Goal: Task Accomplishment & Management: Use online tool/utility

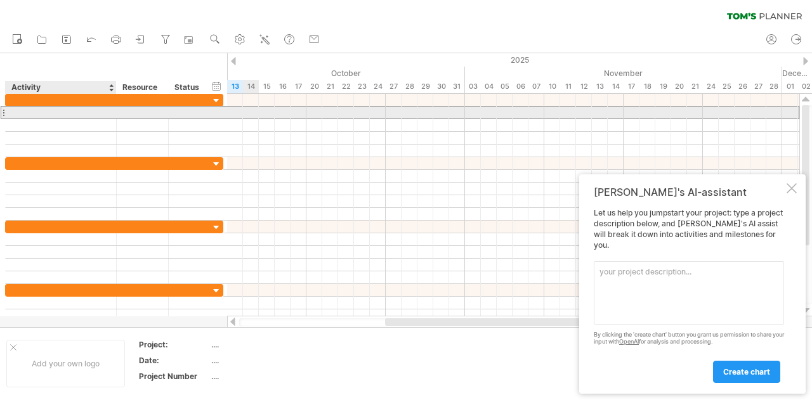
click at [95, 114] on div at bounding box center [61, 113] width 98 height 12
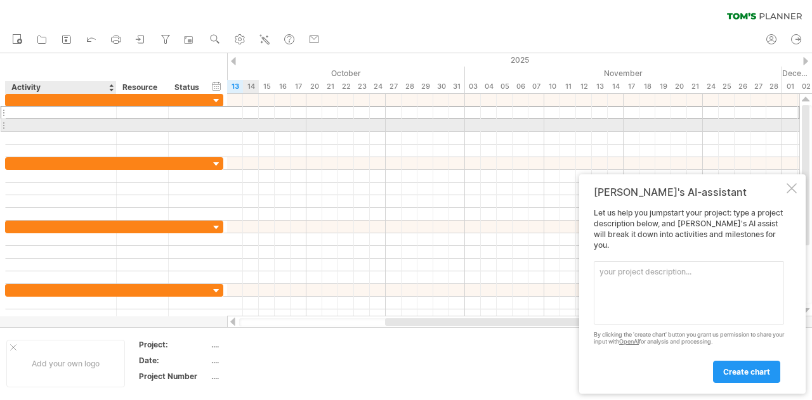
click at [71, 126] on div at bounding box center [61, 125] width 98 height 12
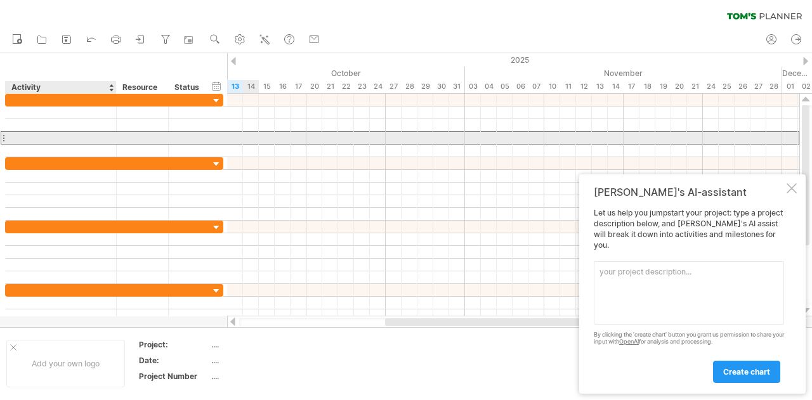
click at [64, 142] on div at bounding box center [61, 138] width 98 height 12
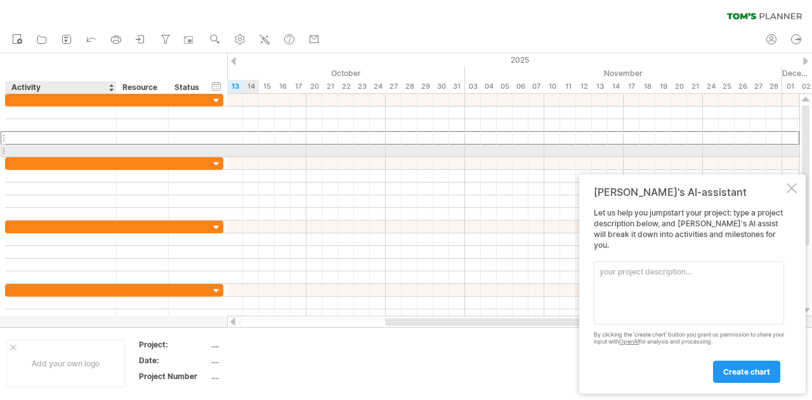
click at [66, 151] on div at bounding box center [61, 151] width 98 height 12
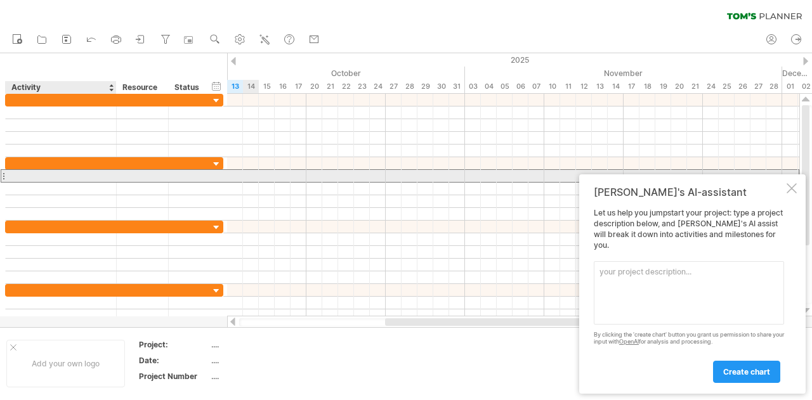
click at [63, 172] on div at bounding box center [61, 176] width 98 height 12
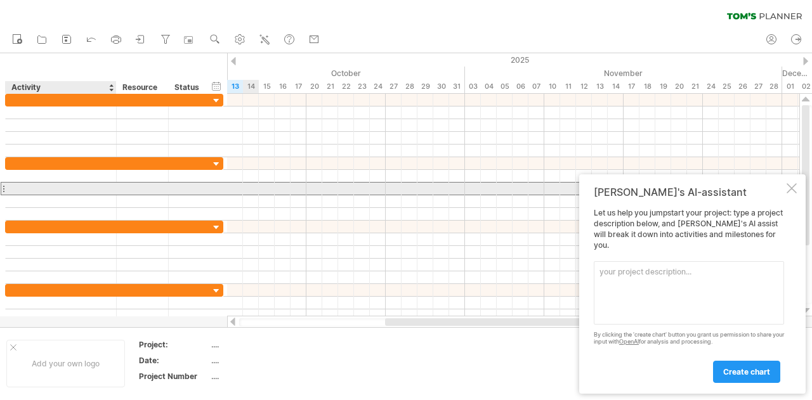
click at [70, 186] on div at bounding box center [61, 189] width 98 height 12
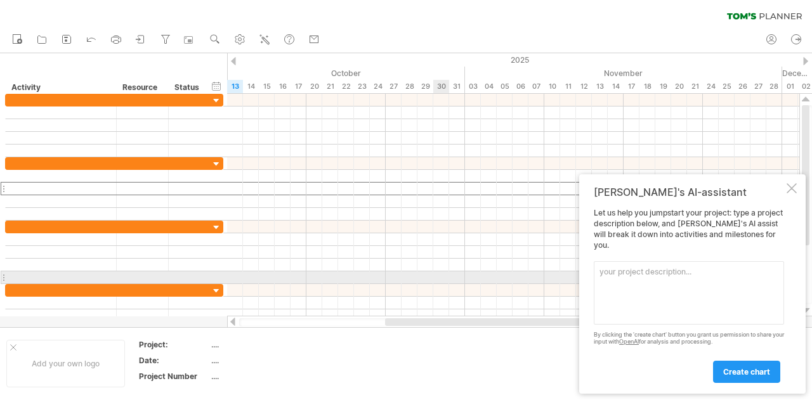
click at [709, 282] on textarea at bounding box center [689, 292] width 190 height 63
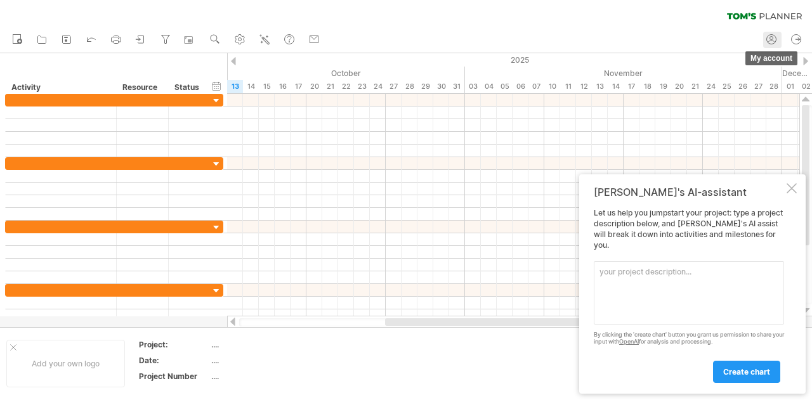
click at [766, 41] on icon at bounding box center [771, 39] width 13 height 13
type input "**********"
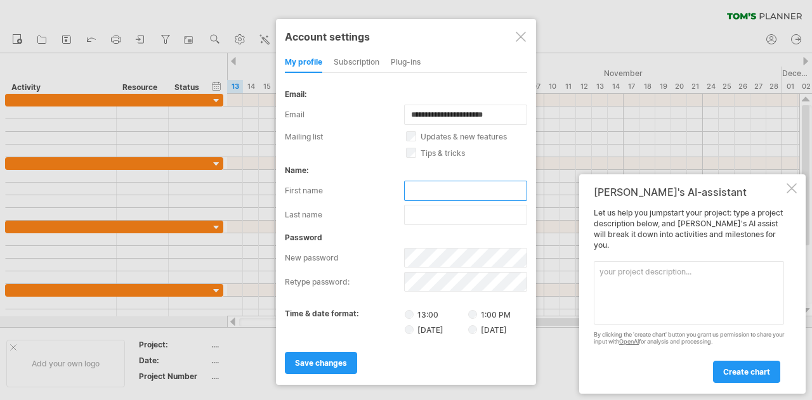
click at [450, 182] on input "text" at bounding box center [465, 191] width 123 height 20
type input "*******"
type input "****"
click at [359, 59] on div "subscription" at bounding box center [357, 63] width 46 height 20
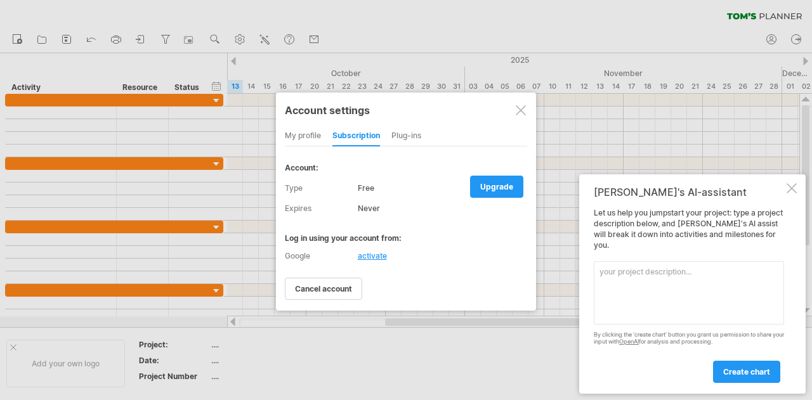
click at [404, 136] on div "Plug-ins" at bounding box center [406, 136] width 30 height 20
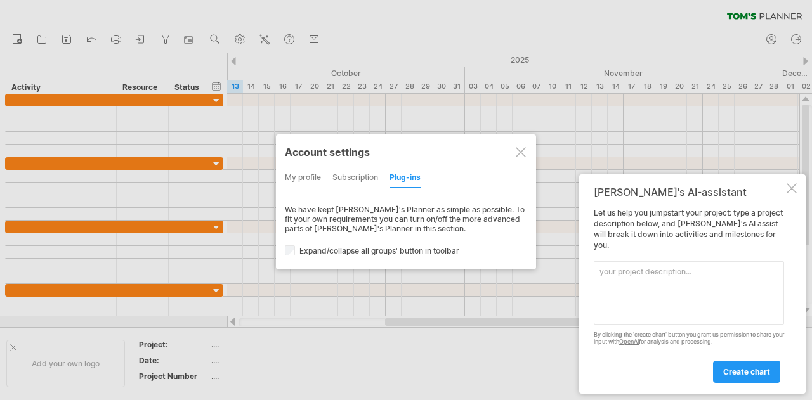
click at [303, 177] on div "my profile" at bounding box center [303, 178] width 36 height 20
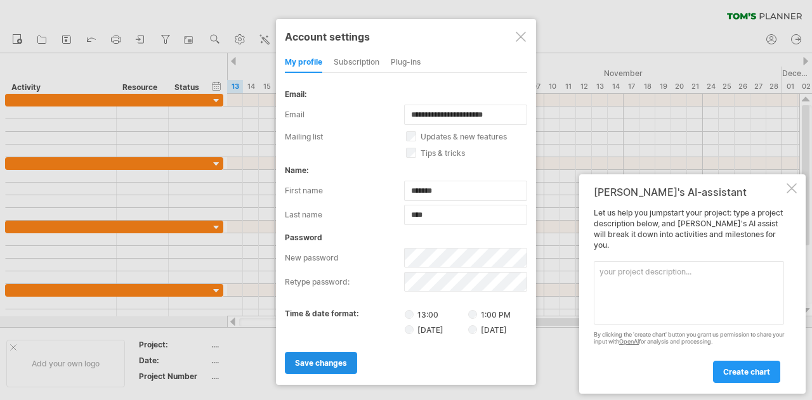
click at [313, 358] on span "save changes" at bounding box center [321, 363] width 52 height 10
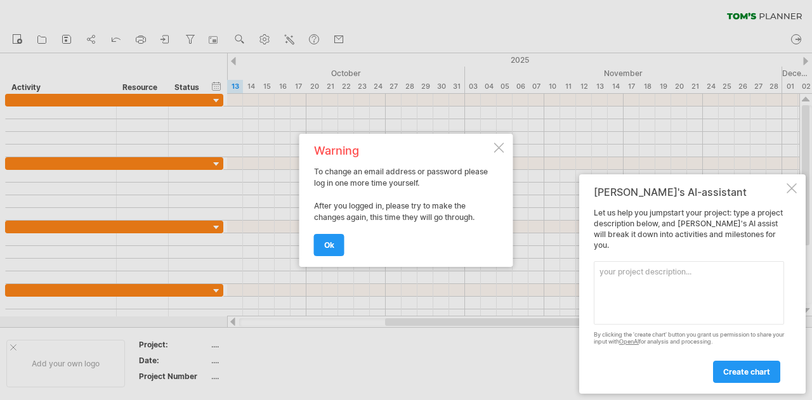
click at [497, 144] on div at bounding box center [499, 148] width 10 height 10
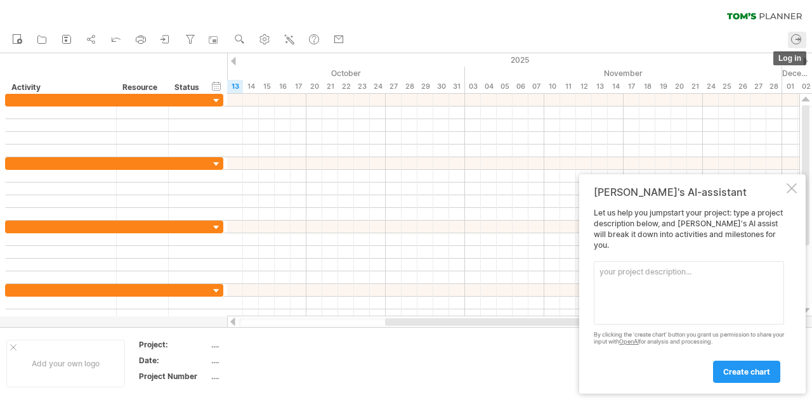
click at [796, 40] on icon at bounding box center [796, 39] width 13 height 13
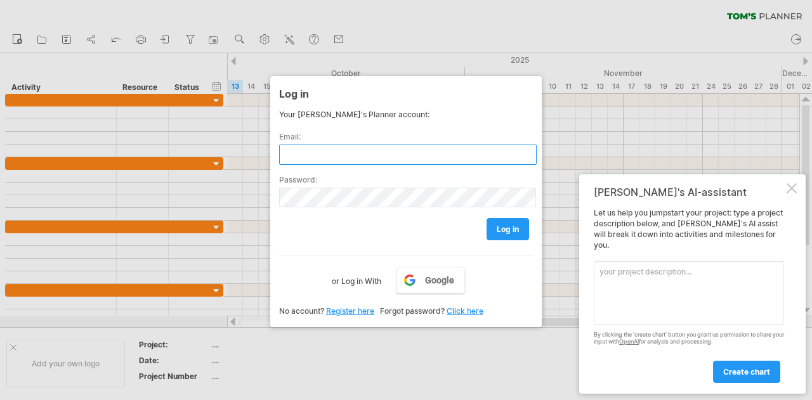
click at [372, 153] on input "text" at bounding box center [408, 155] width 258 height 20
type input "**********"
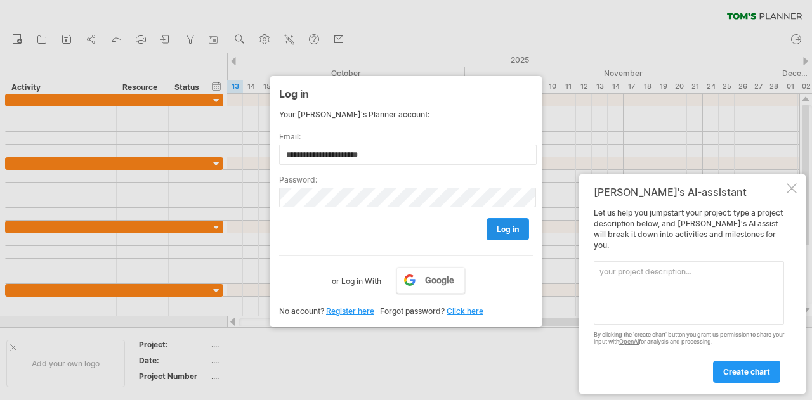
click at [515, 228] on span "log in" at bounding box center [508, 230] width 22 height 10
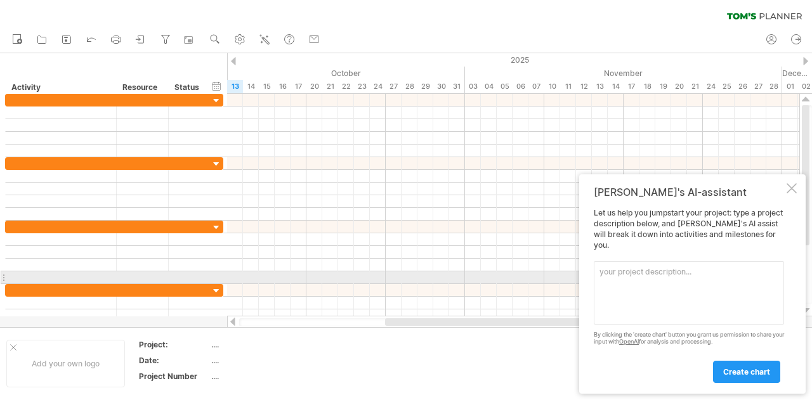
click at [666, 275] on textarea at bounding box center [689, 292] width 190 height 63
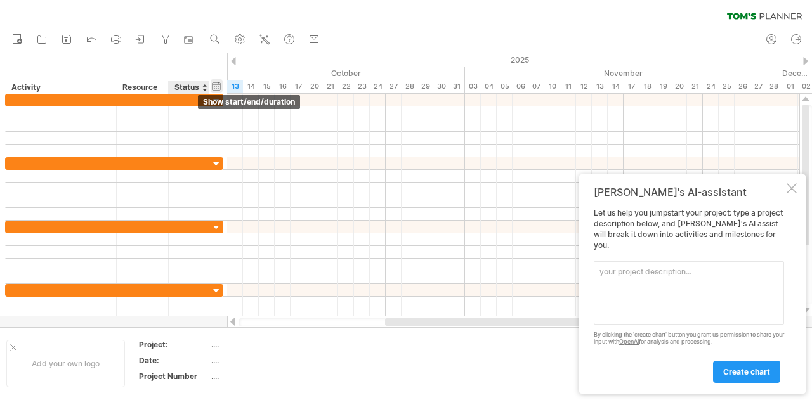
click at [214, 81] on div "hide start/end/duration show start/end/duration" at bounding box center [217, 85] width 12 height 13
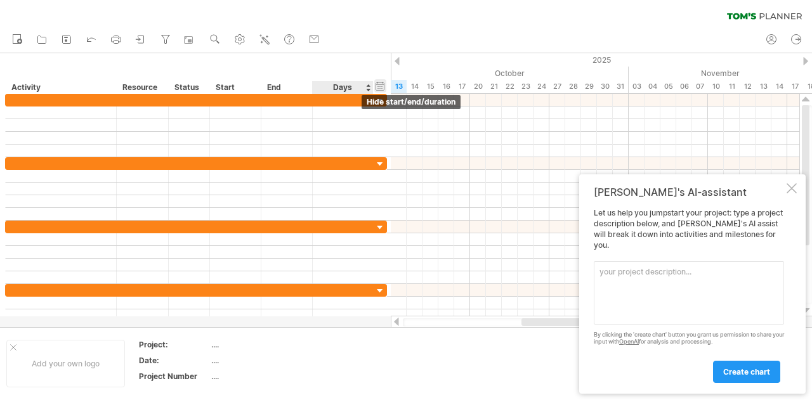
click at [383, 86] on div "hide start/end/duration show start/end/duration" at bounding box center [380, 85] width 12 height 13
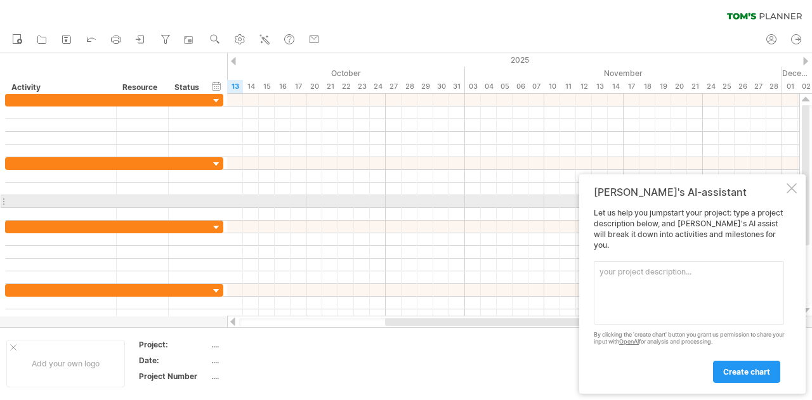
click at [791, 194] on div at bounding box center [792, 188] width 10 height 10
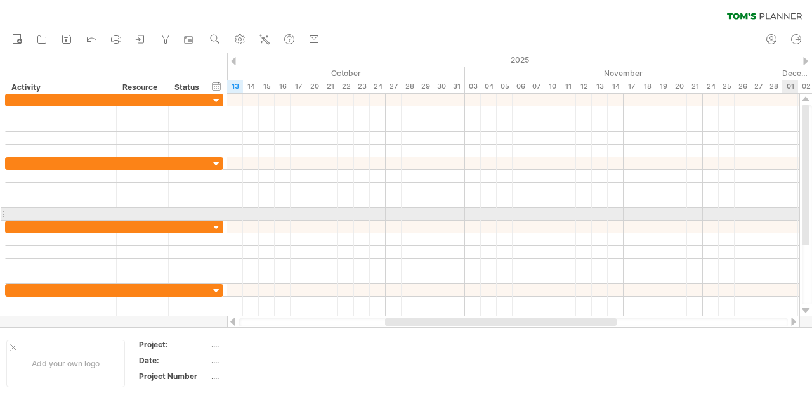
click at [806, 216] on div at bounding box center [806, 175] width 8 height 140
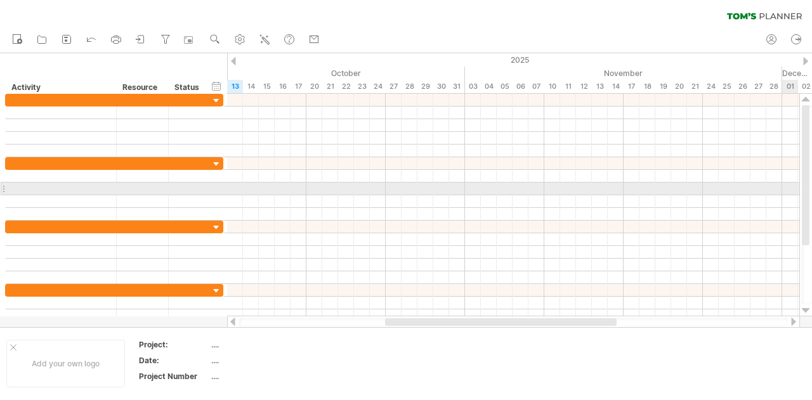
drag, startPoint x: 805, startPoint y: 229, endPoint x: 791, endPoint y: 164, distance: 66.1
click at [791, 164] on div "Trying to reach [DOMAIN_NAME] Connected again... 0% clear filter new" at bounding box center [406, 200] width 812 height 400
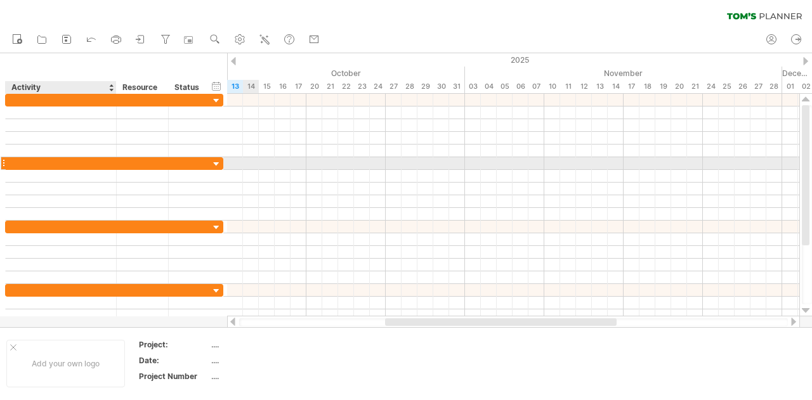
click at [51, 163] on div at bounding box center [61, 163] width 98 height 12
click at [51, 163] on input "text" at bounding box center [61, 163] width 98 height 12
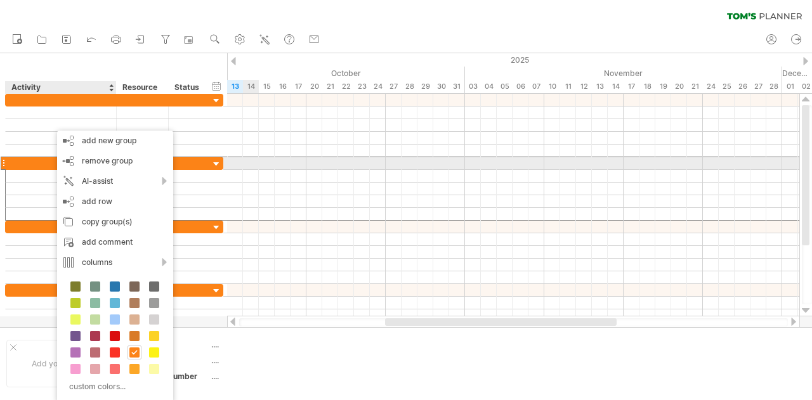
click at [39, 162] on div at bounding box center [61, 163] width 98 height 12
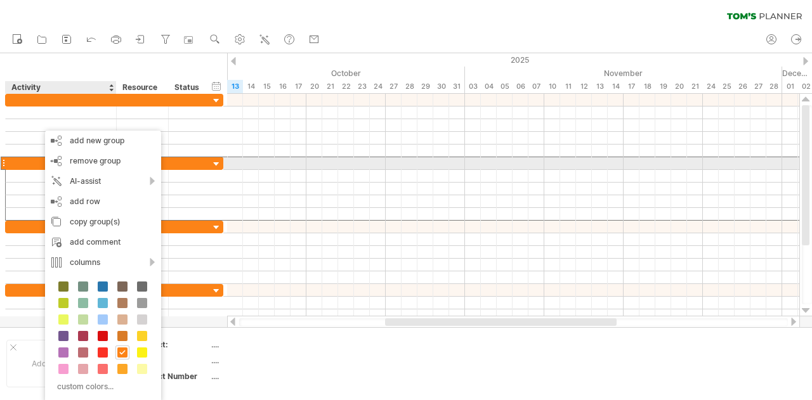
click at [35, 164] on div at bounding box center [61, 163] width 98 height 12
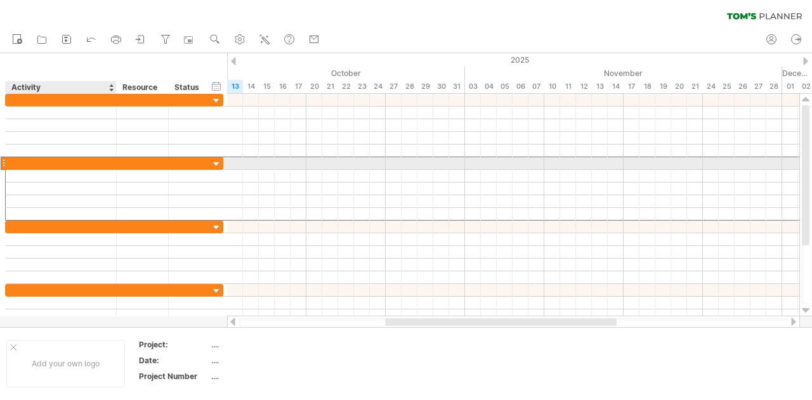
click at [35, 164] on input "text" at bounding box center [61, 163] width 98 height 12
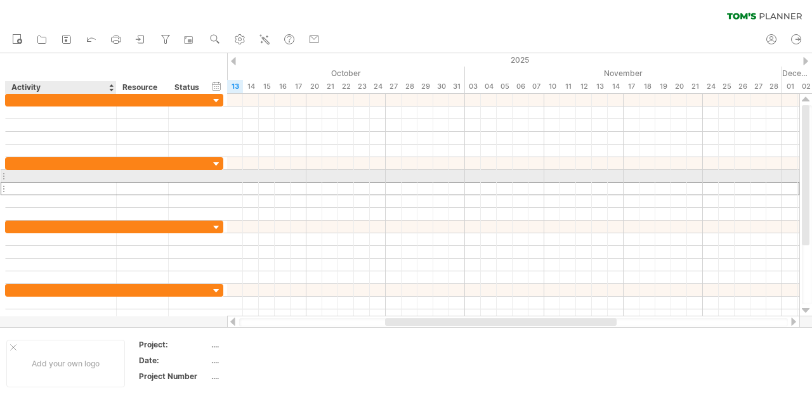
click at [25, 183] on div at bounding box center [61, 189] width 98 height 12
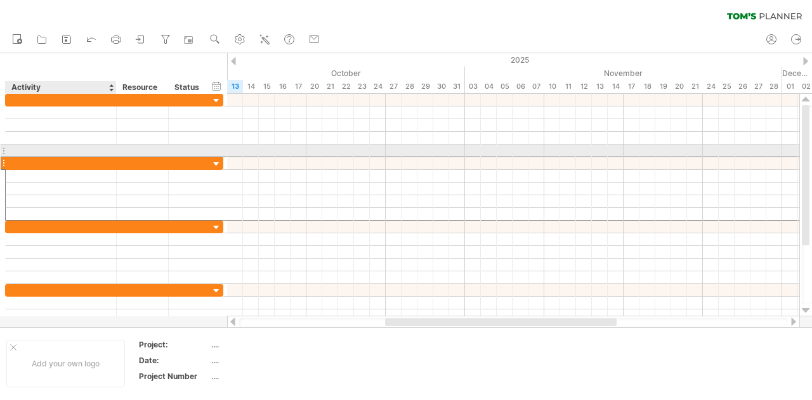
click at [25, 157] on div at bounding box center [61, 163] width 98 height 12
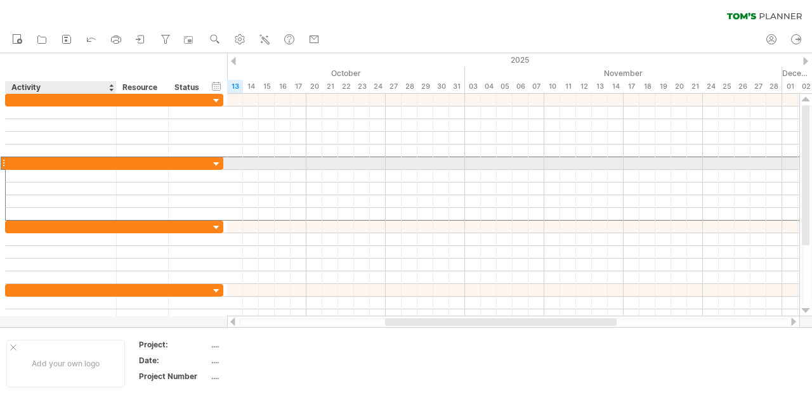
click at [25, 159] on input "text" at bounding box center [61, 163] width 98 height 12
click at [72, 165] on div at bounding box center [61, 163] width 98 height 12
click at [60, 164] on input "text" at bounding box center [61, 163] width 98 height 12
paste input "**********"
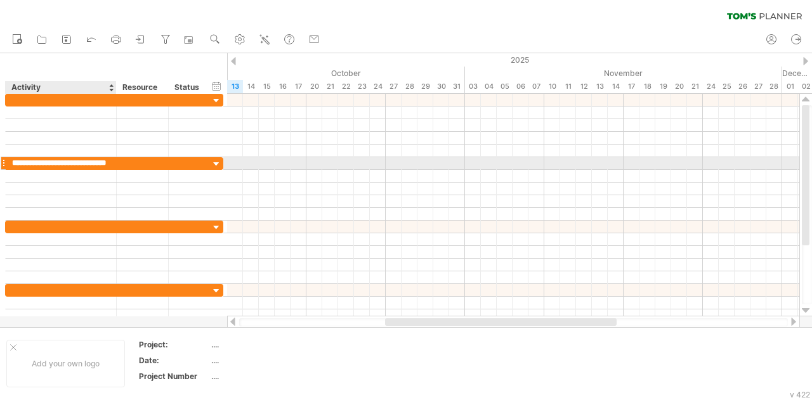
scroll to position [0, 32]
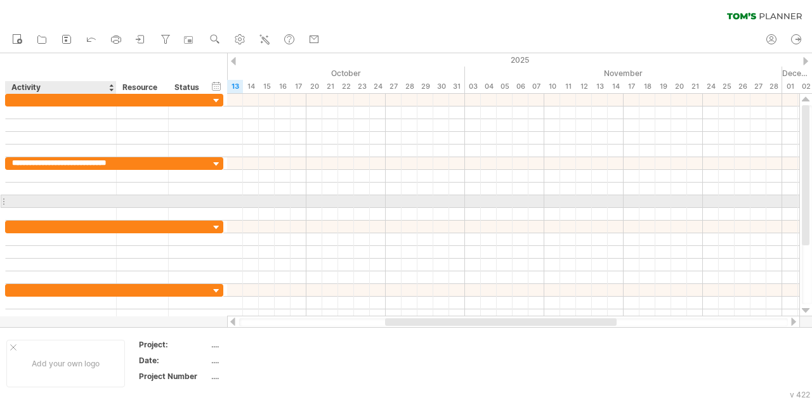
click at [63, 199] on div at bounding box center [61, 201] width 98 height 12
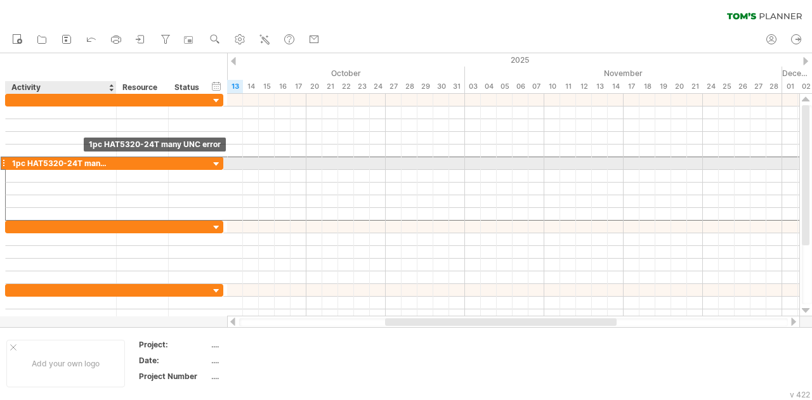
click at [82, 163] on div "1pc HAT5320-24T many UNC error" at bounding box center [61, 163] width 98 height 12
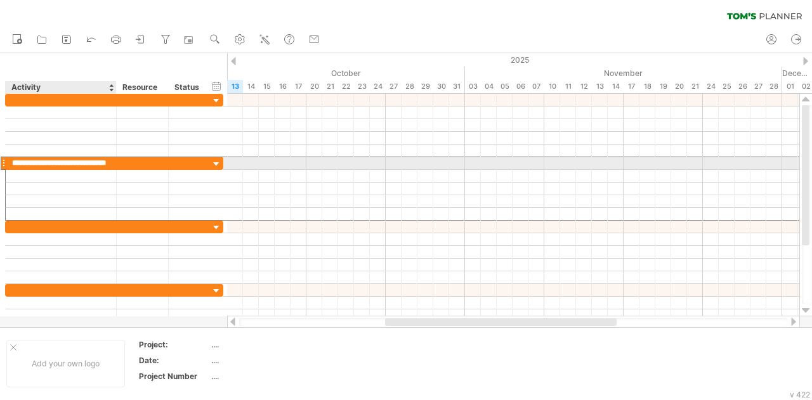
click at [82, 163] on input "**********" at bounding box center [61, 163] width 98 height 12
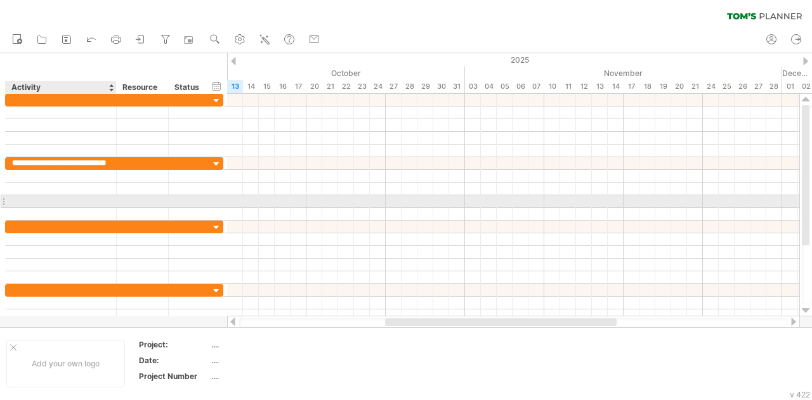
type input "**********"
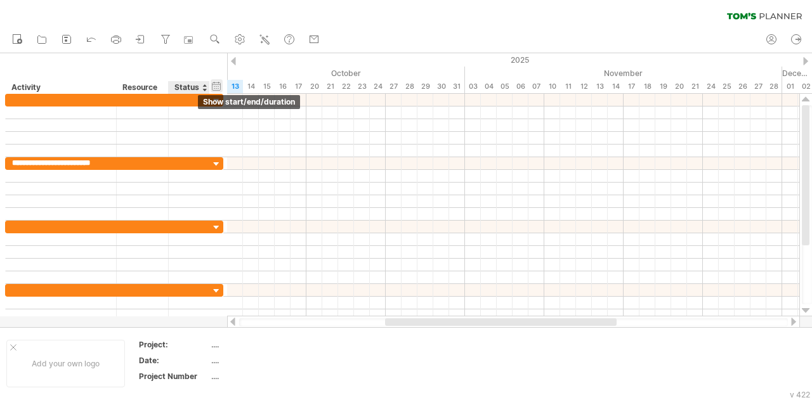
click at [218, 86] on div "hide start/end/duration show start/end/duration" at bounding box center [217, 85] width 12 height 13
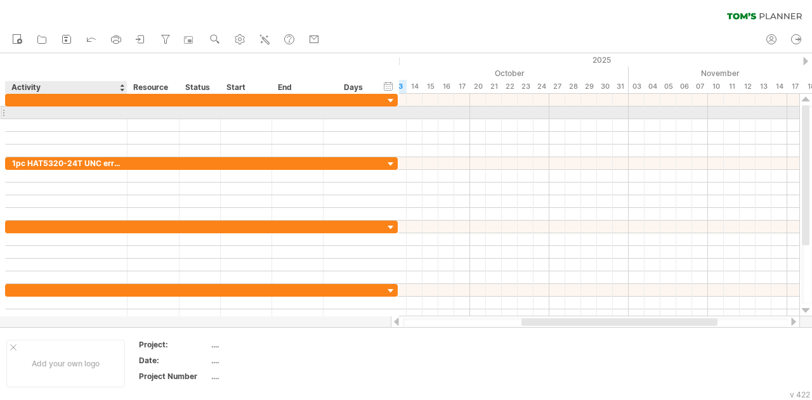
drag, startPoint x: 115, startPoint y: 112, endPoint x: 126, endPoint y: 110, distance: 11.1
click at [126, 110] on div at bounding box center [125, 113] width 6 height 13
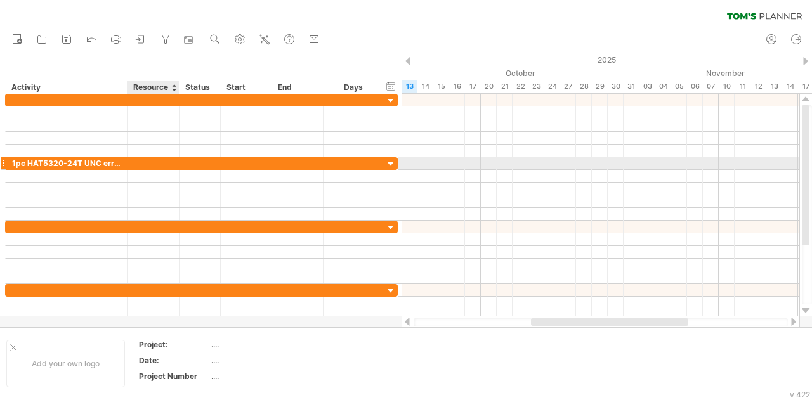
click at [154, 164] on div at bounding box center [153, 163] width 39 height 12
click at [202, 166] on div at bounding box center [200, 163] width 28 height 12
click at [202, 166] on input "text" at bounding box center [200, 163] width 28 height 12
click at [197, 162] on input "text" at bounding box center [200, 163] width 28 height 12
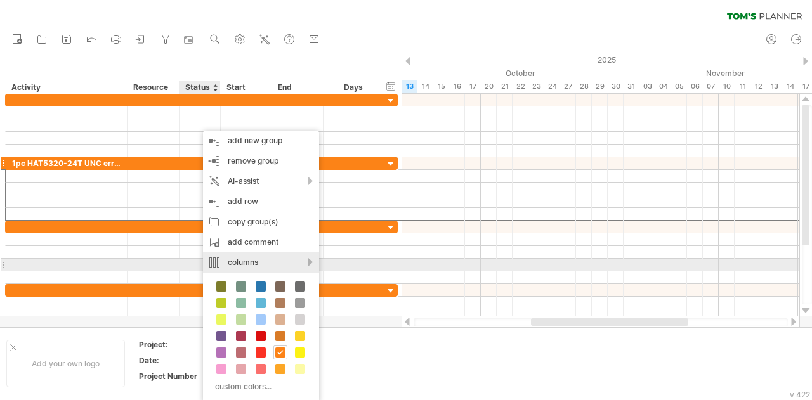
click at [310, 260] on div "columns" at bounding box center [261, 263] width 116 height 20
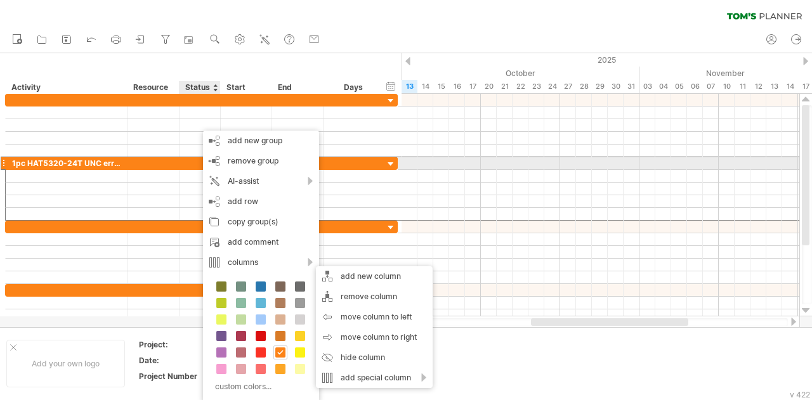
click at [169, 163] on div at bounding box center [153, 163] width 39 height 12
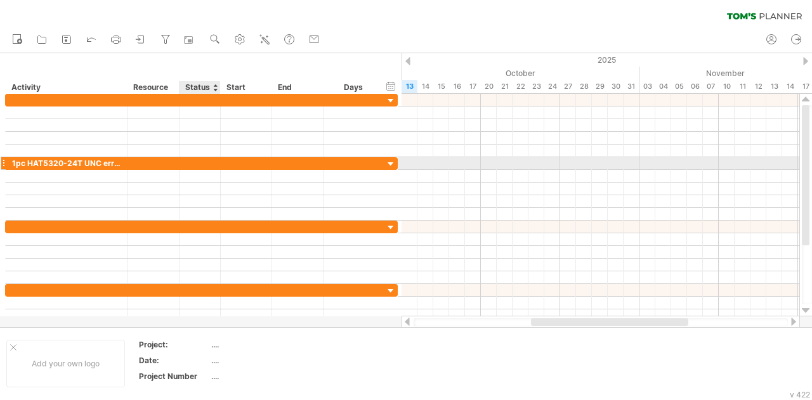
click at [185, 163] on div at bounding box center [200, 163] width 41 height 12
click at [190, 162] on div at bounding box center [200, 163] width 28 height 12
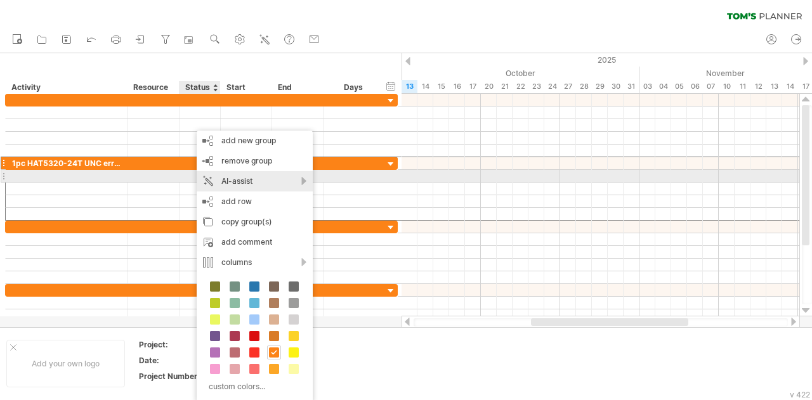
click at [303, 180] on div "AI-assist" at bounding box center [255, 181] width 116 height 20
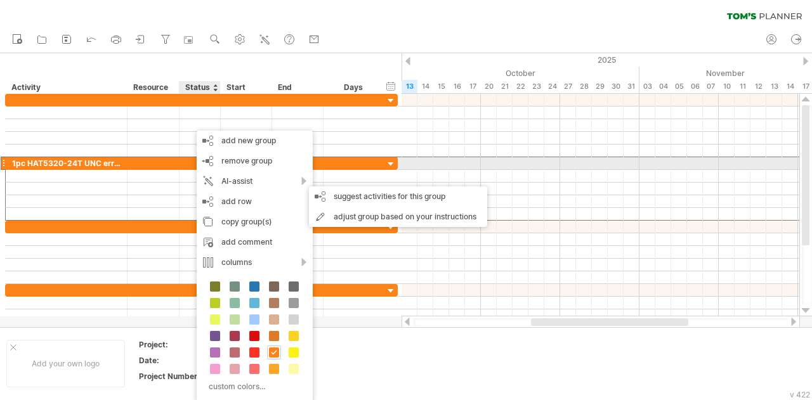
click at [180, 166] on div at bounding box center [200, 163] width 41 height 12
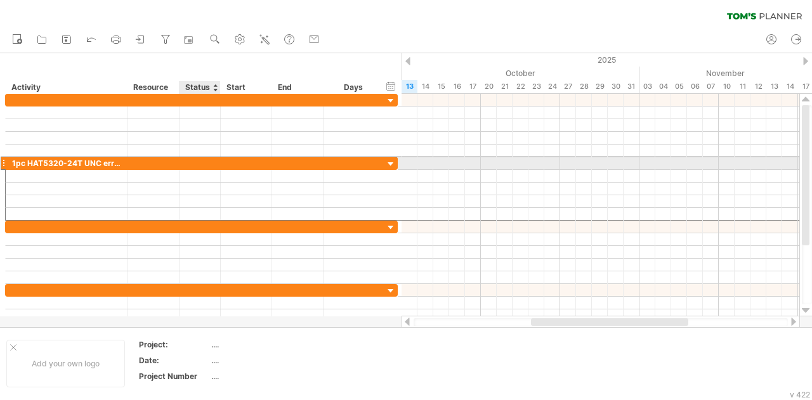
click at [187, 161] on div at bounding box center [200, 163] width 28 height 12
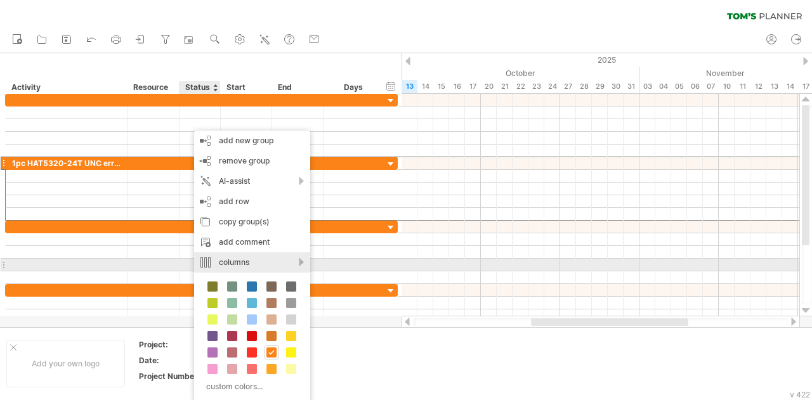
click at [301, 261] on div "columns" at bounding box center [252, 263] width 116 height 20
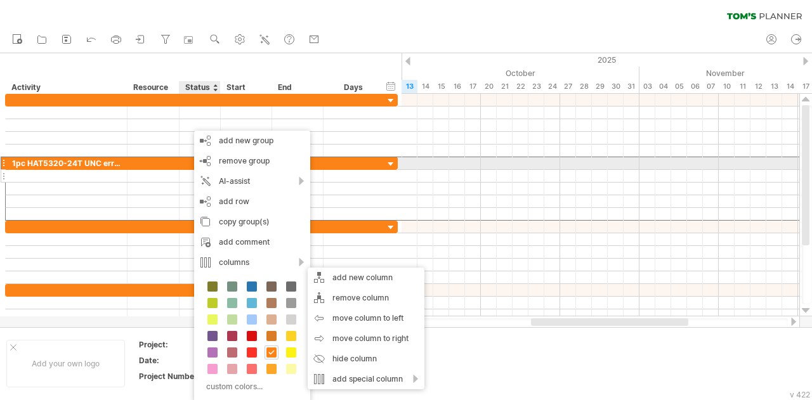
click at [157, 170] on div at bounding box center [153, 176] width 39 height 12
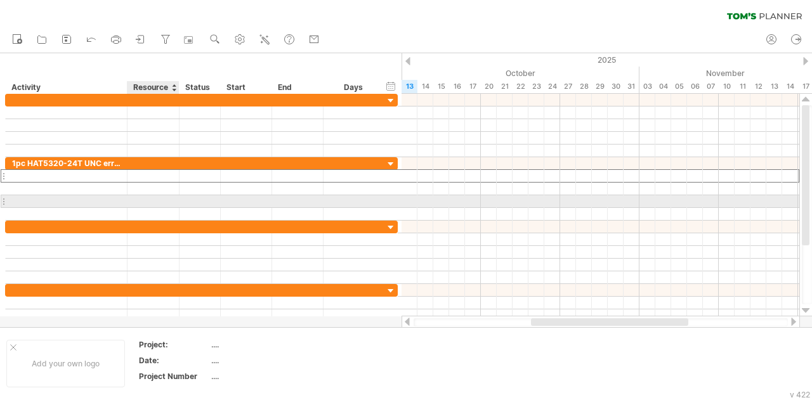
click at [148, 197] on div at bounding box center [153, 201] width 39 height 12
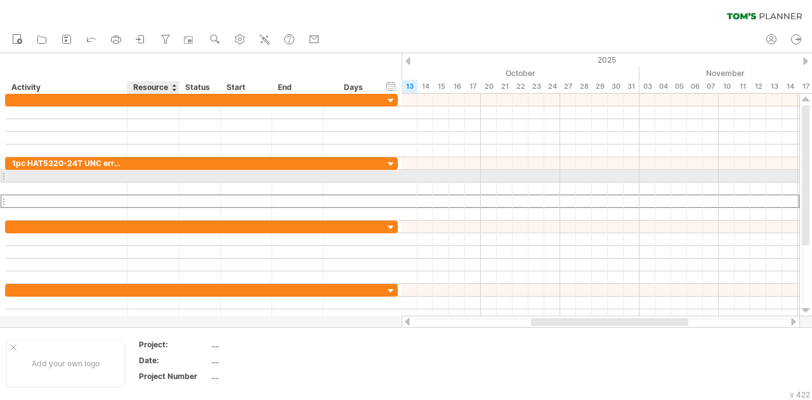
click at [149, 173] on div at bounding box center [153, 176] width 39 height 12
click at [155, 177] on input "text" at bounding box center [153, 176] width 39 height 12
click at [152, 177] on div at bounding box center [153, 176] width 39 height 12
click at [154, 176] on div at bounding box center [153, 176] width 39 height 12
click at [152, 174] on input "text" at bounding box center [153, 176] width 39 height 12
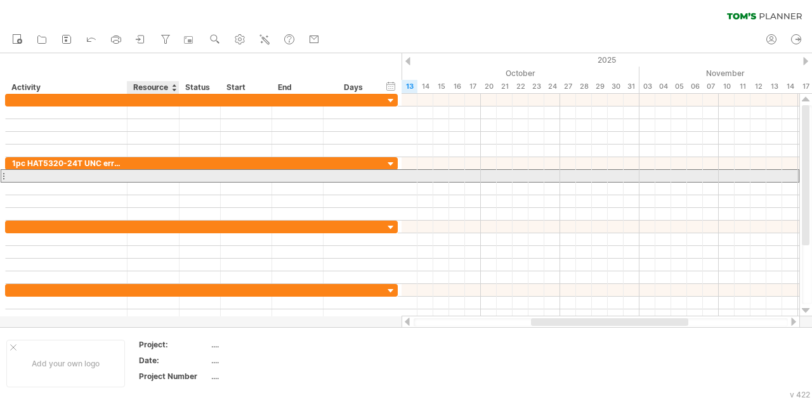
click at [152, 174] on input "text" at bounding box center [153, 176] width 39 height 12
click at [201, 173] on div at bounding box center [200, 176] width 28 height 12
click at [157, 174] on div at bounding box center [153, 176] width 39 height 12
click at [156, 174] on input "text" at bounding box center [153, 176] width 39 height 12
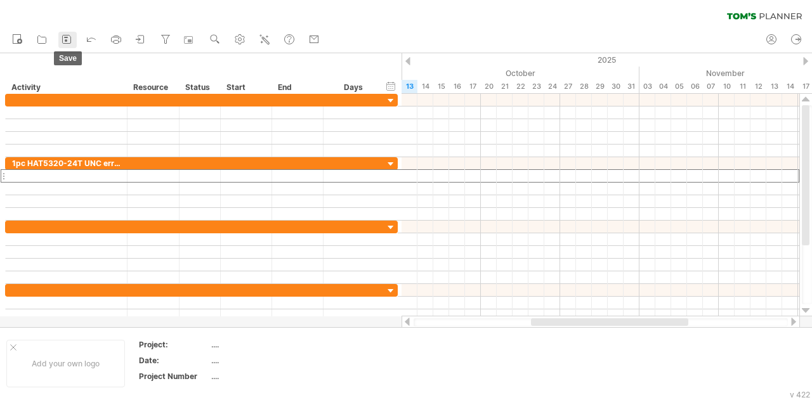
click at [70, 40] on icon at bounding box center [66, 39] width 13 height 13
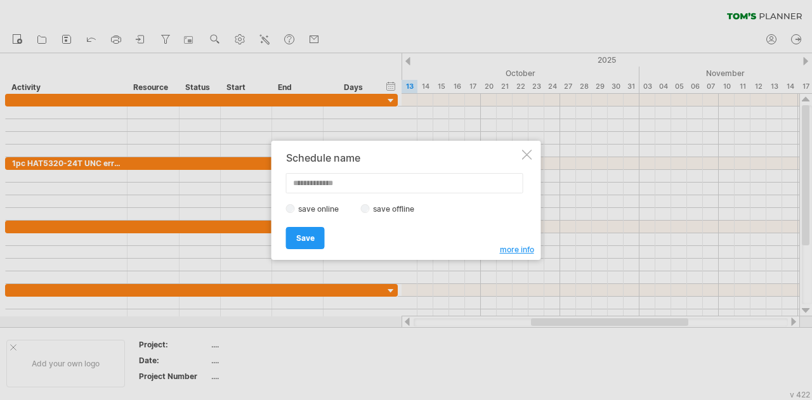
click at [376, 182] on input "text" at bounding box center [404, 183] width 237 height 20
type input "**********"
click at [309, 233] on span "Save" at bounding box center [305, 238] width 18 height 10
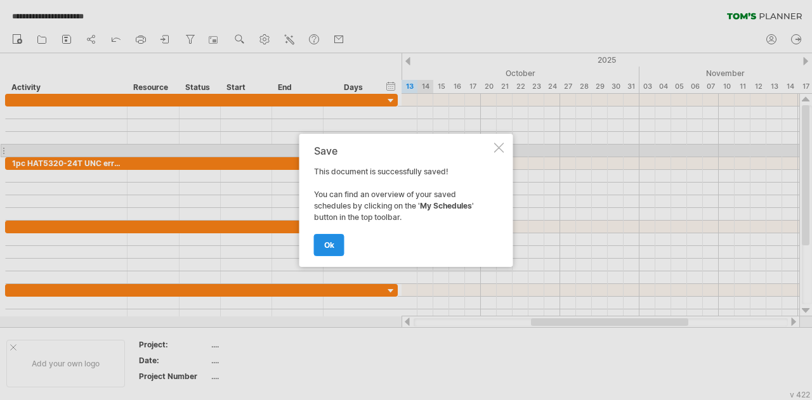
click at [325, 248] on span "ok" at bounding box center [329, 245] width 10 height 10
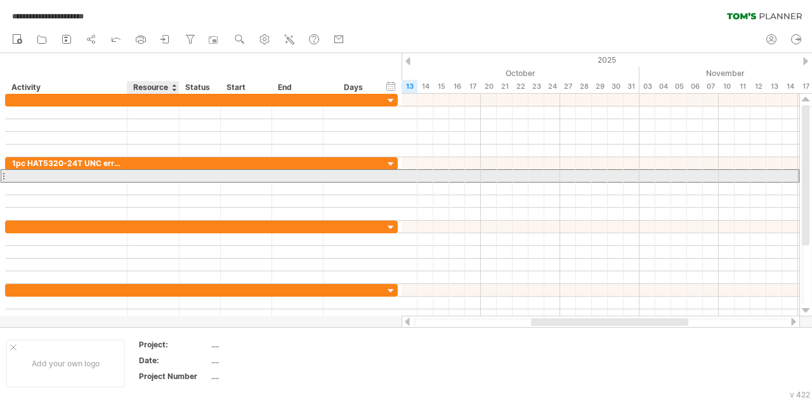
click at [154, 176] on div at bounding box center [153, 176] width 39 height 12
click at [154, 176] on input "text" at bounding box center [153, 176] width 39 height 12
type input "***"
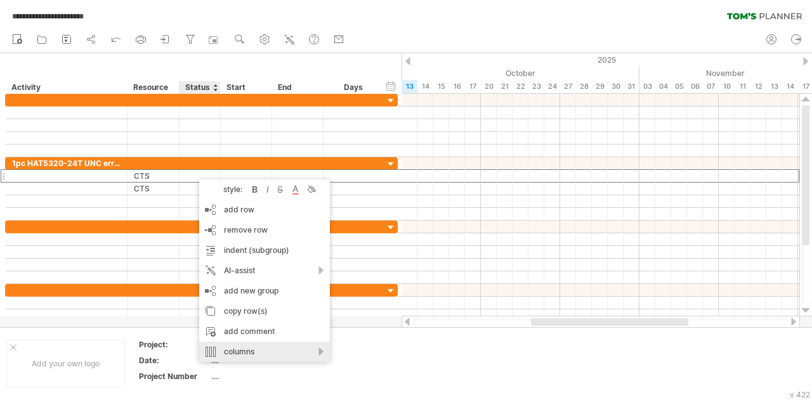
click at [322, 352] on div "columns" at bounding box center [264, 352] width 131 height 20
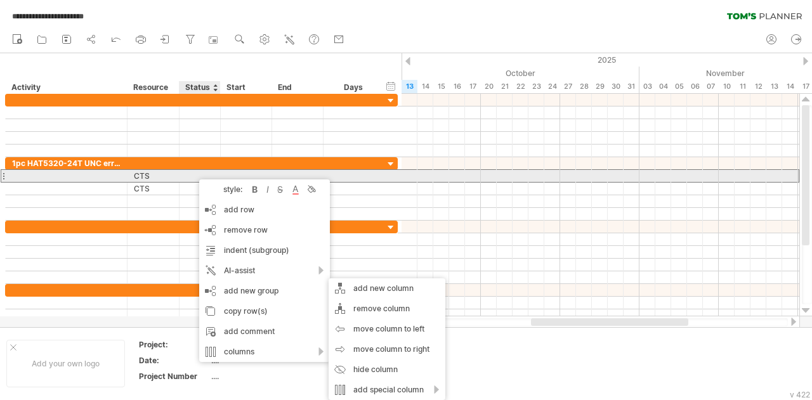
click at [174, 173] on div at bounding box center [177, 176] width 6 height 13
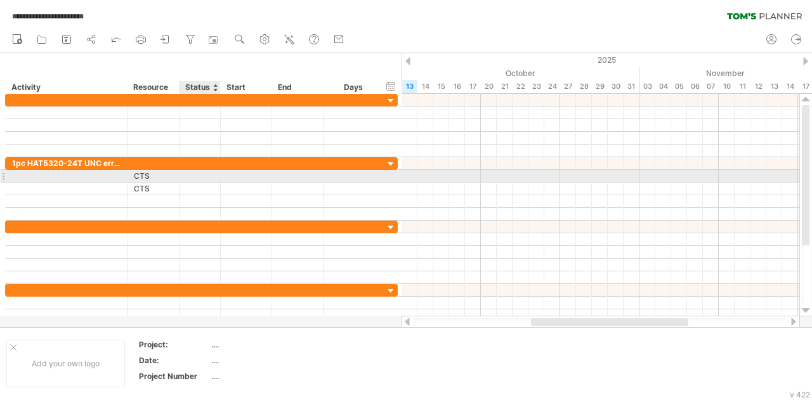
click at [188, 173] on div at bounding box center [200, 176] width 28 height 12
click at [188, 173] on input "text" at bounding box center [200, 176] width 28 height 12
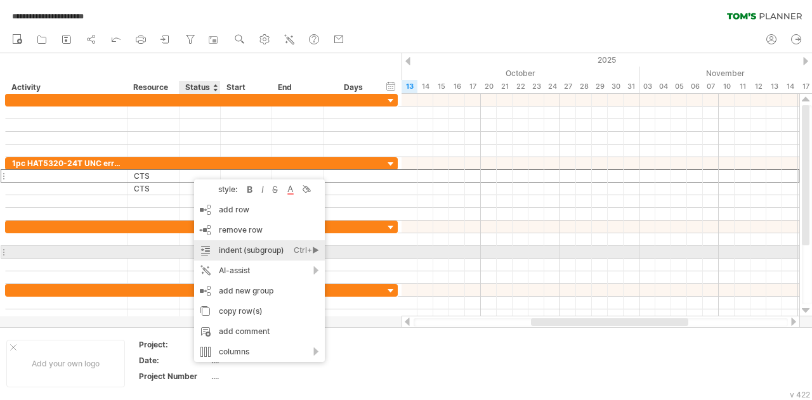
click at [317, 248] on div "Ctrl+►" at bounding box center [306, 250] width 25 height 20
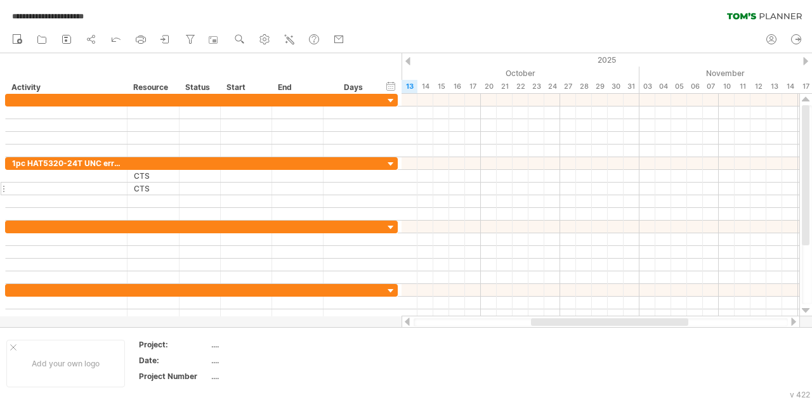
click at [188, 183] on div at bounding box center [200, 189] width 28 height 12
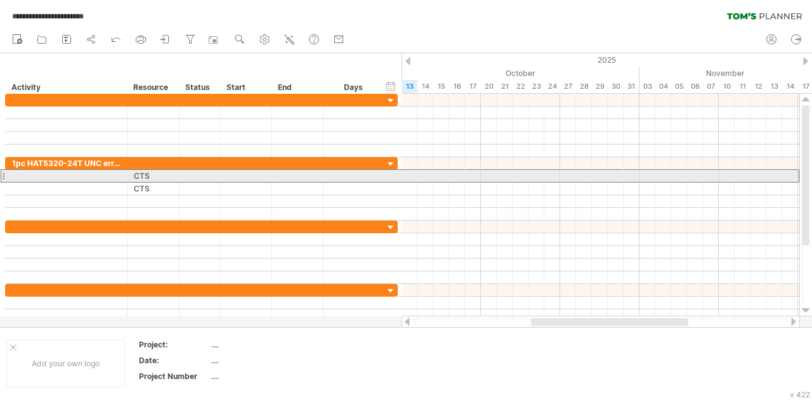
click at [192, 176] on div at bounding box center [200, 176] width 28 height 12
click at [70, 176] on div at bounding box center [66, 176] width 108 height 12
click at [65, 176] on div at bounding box center [66, 176] width 108 height 12
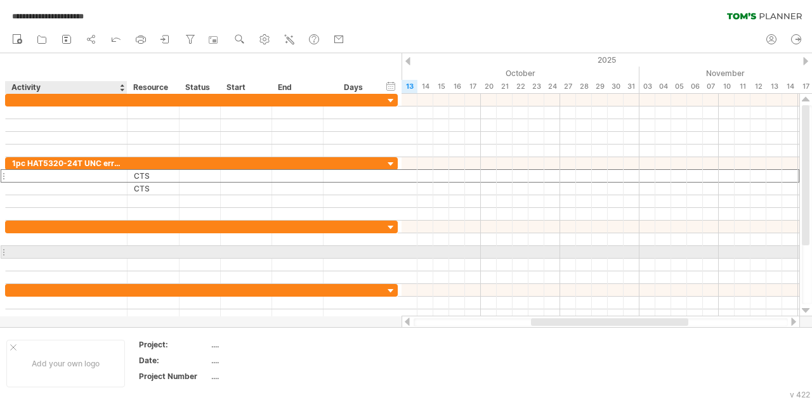
click at [67, 255] on div at bounding box center [66, 252] width 108 height 12
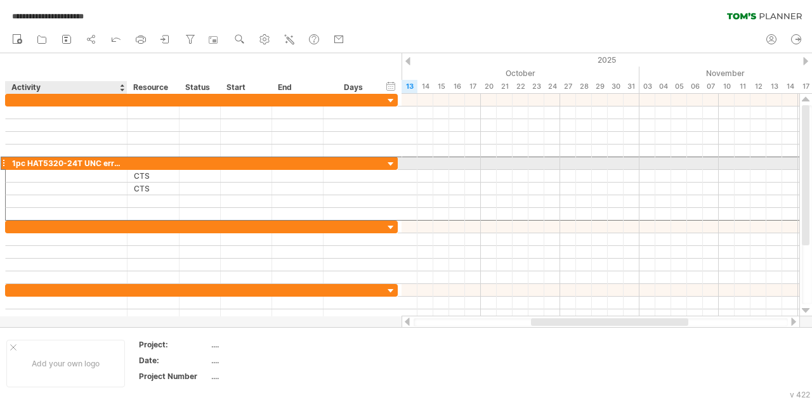
click at [33, 164] on div "1pc HAT5320-24T UNC error" at bounding box center [66, 163] width 108 height 12
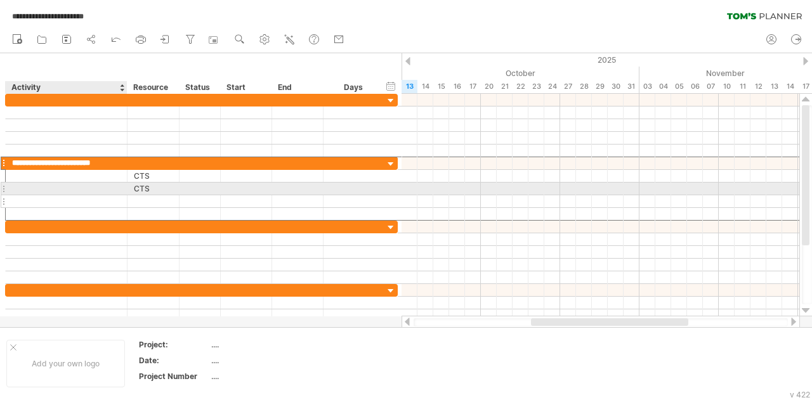
click at [33, 196] on div at bounding box center [66, 201] width 108 height 12
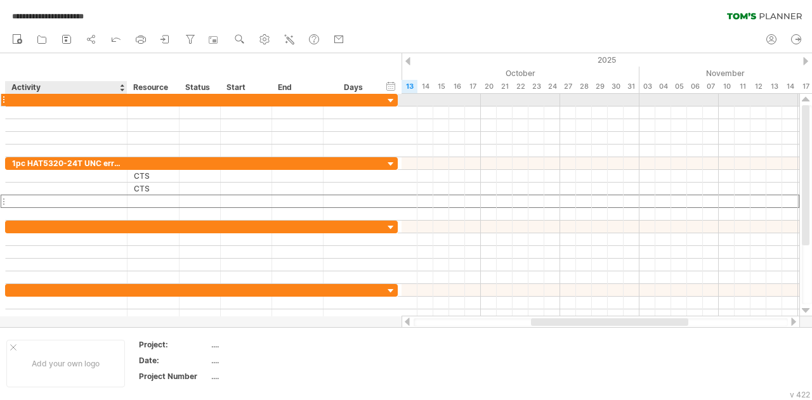
click at [10, 98] on div at bounding box center [67, 100] width 122 height 12
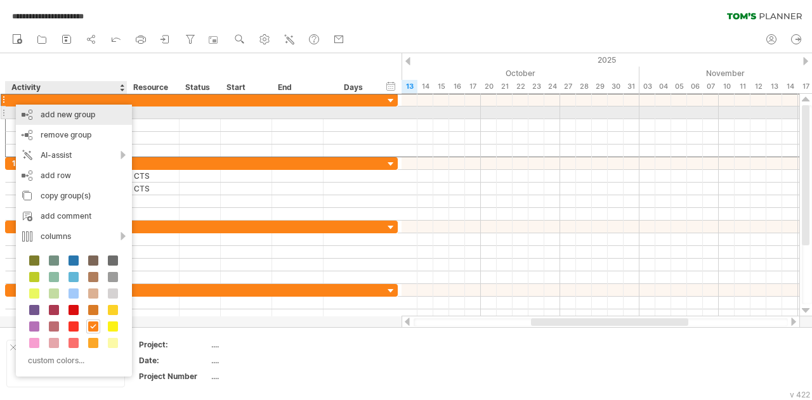
click at [58, 118] on div "add new group" at bounding box center [74, 115] width 116 height 20
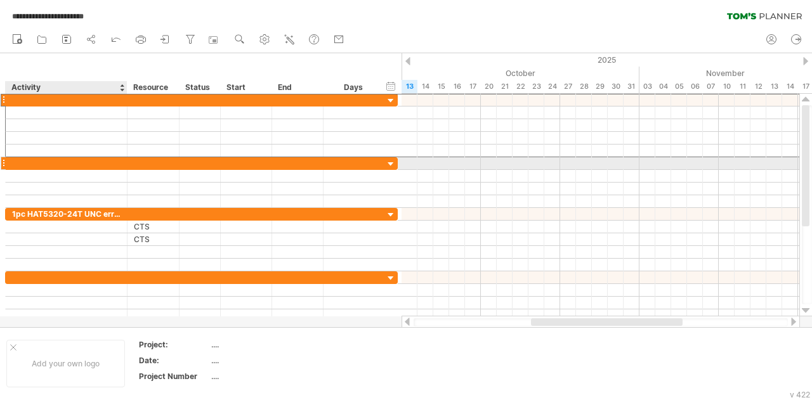
click at [42, 160] on div at bounding box center [66, 163] width 108 height 12
click at [41, 159] on input "text" at bounding box center [66, 163] width 108 height 12
click at [33, 164] on div at bounding box center [66, 163] width 108 height 12
paste input "**********"
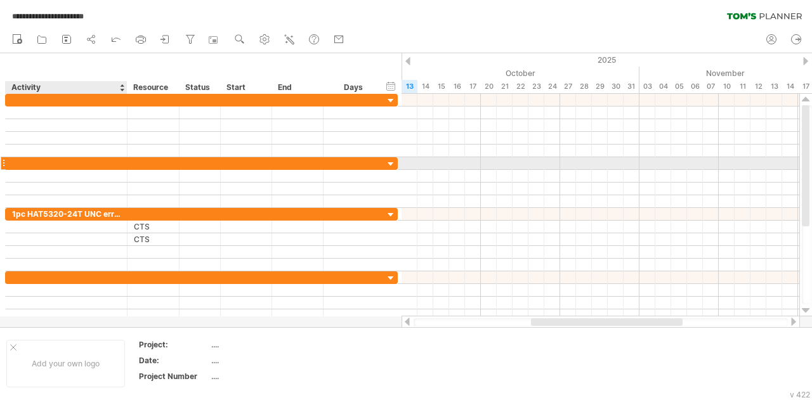
type input "**********"
click at [46, 162] on div at bounding box center [66, 163] width 108 height 12
click at [46, 162] on input "text" at bounding box center [66, 163] width 108 height 12
paste input "**********"
click at [103, 162] on div "MG10Air SATA new trial FW (1401+ apply pending items fixes)" at bounding box center [66, 163] width 108 height 12
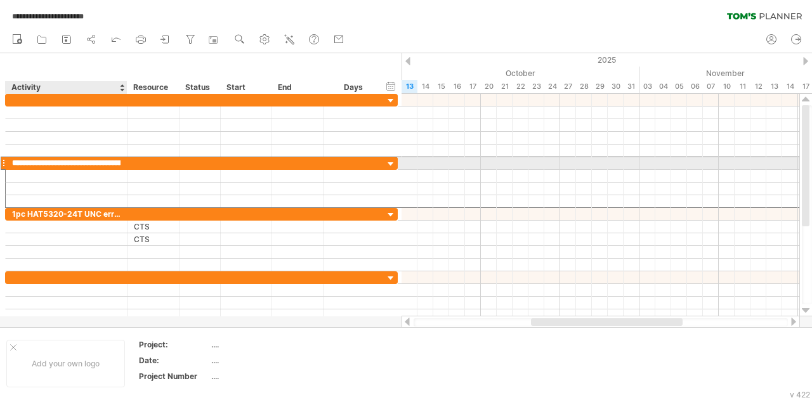
click at [103, 162] on input "**********" at bounding box center [66, 163] width 108 height 12
click at [107, 162] on input "**********" at bounding box center [66, 163] width 108 height 12
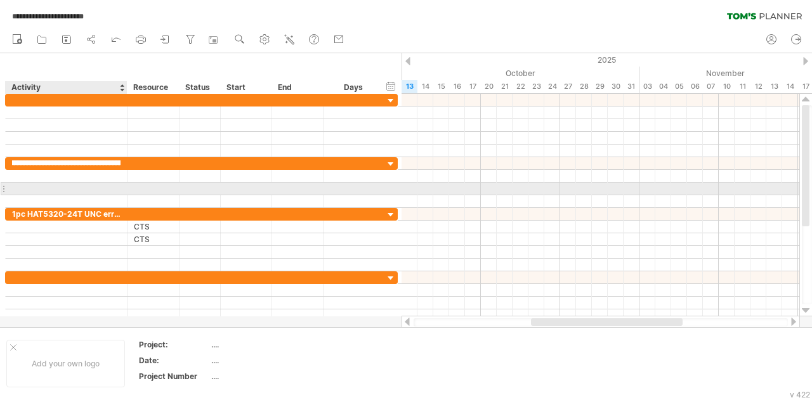
type input "**********"
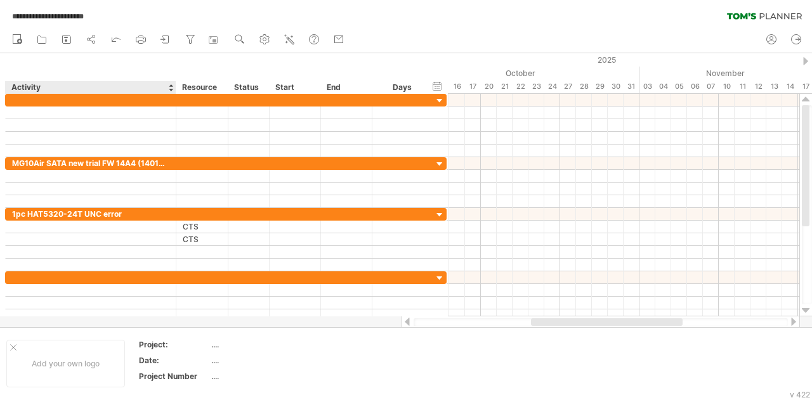
drag, startPoint x: 126, startPoint y: 83, endPoint x: 174, endPoint y: 76, distance: 49.4
click at [174, 76] on div "hide start/end/duration show start/end/duration ******** Activity ******** Reso…" at bounding box center [224, 73] width 448 height 41
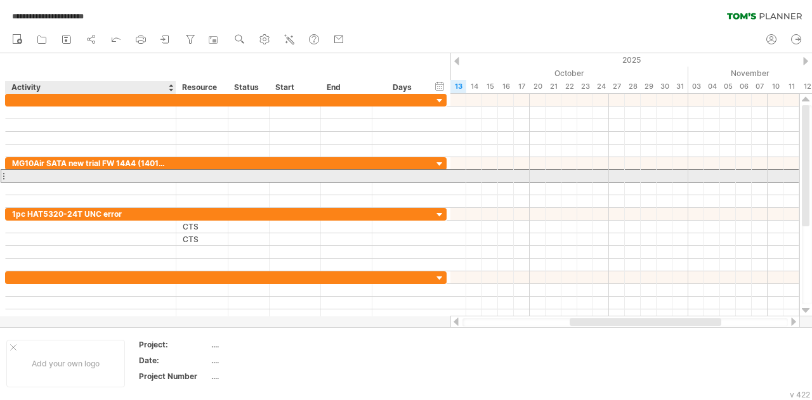
click at [93, 174] on div at bounding box center [90, 176] width 157 height 12
click at [93, 174] on input "text" at bounding box center [90, 176] width 157 height 12
type input "**********"
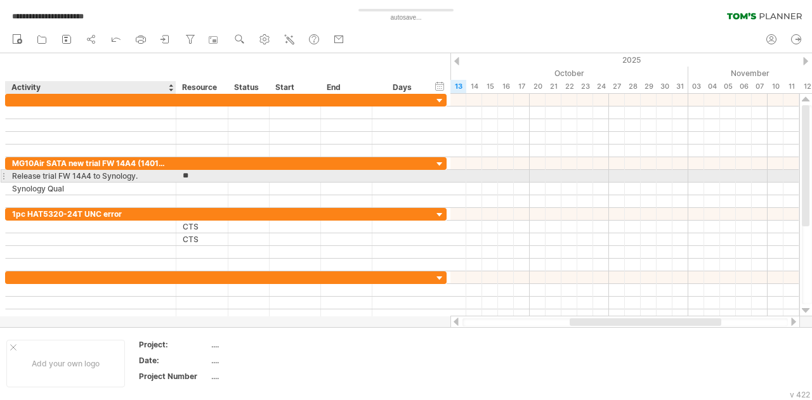
type input "*"
type input "***"
type input "********"
click at [246, 174] on input "text" at bounding box center [249, 176] width 28 height 12
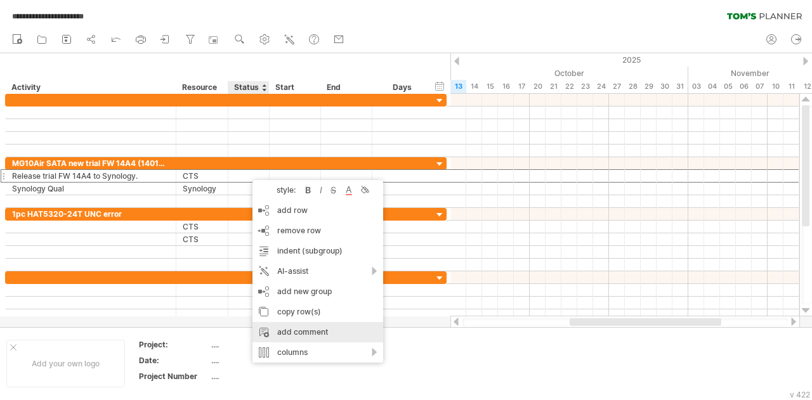
click at [307, 331] on div "add comment" at bounding box center [318, 332] width 131 height 20
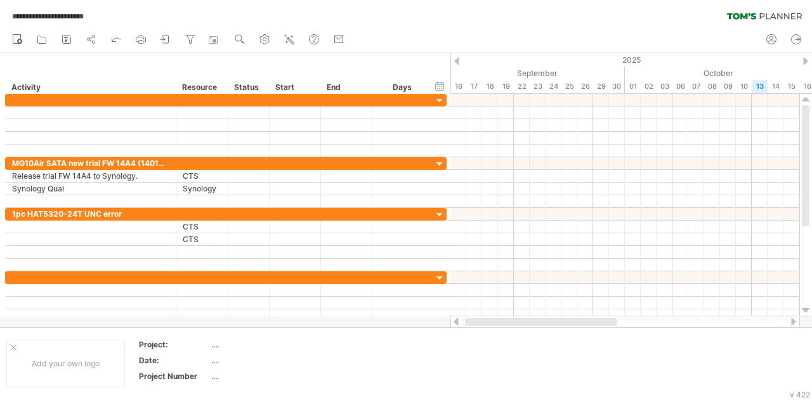
drag, startPoint x: 594, startPoint y: 324, endPoint x: 490, endPoint y: 322, distance: 104.7
click at [490, 322] on div at bounding box center [541, 323] width 152 height 8
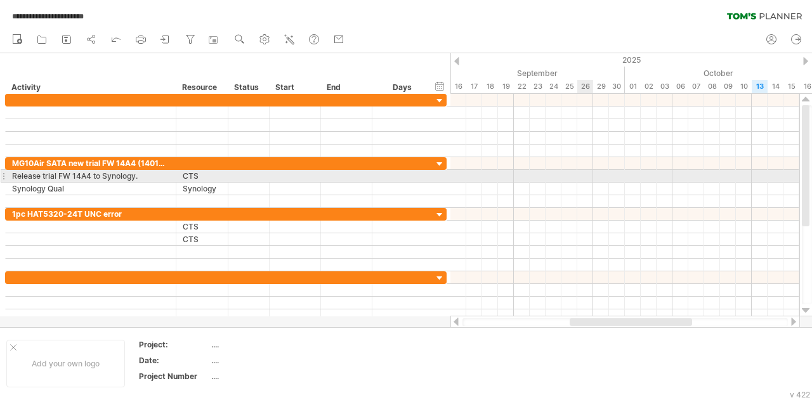
click at [586, 172] on div at bounding box center [624, 176] width 349 height 13
click at [586, 173] on div at bounding box center [624, 176] width 349 height 13
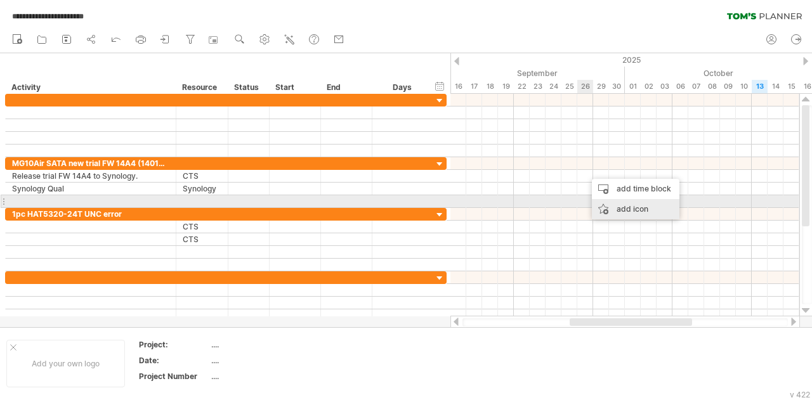
click at [621, 206] on div "add icon" at bounding box center [636, 209] width 88 height 20
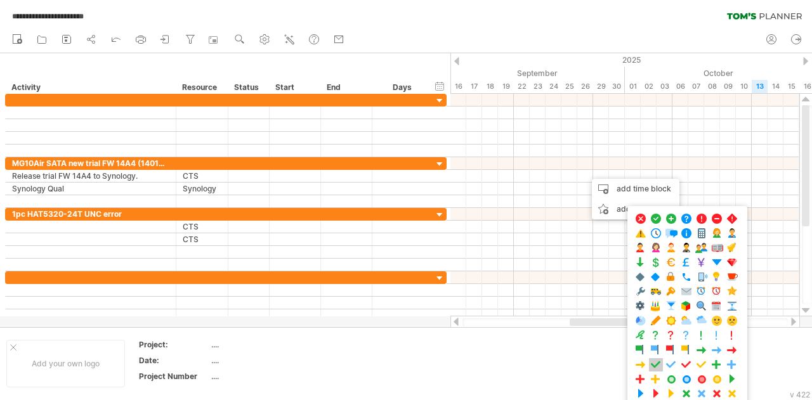
click at [656, 359] on span at bounding box center [656, 365] width 13 height 12
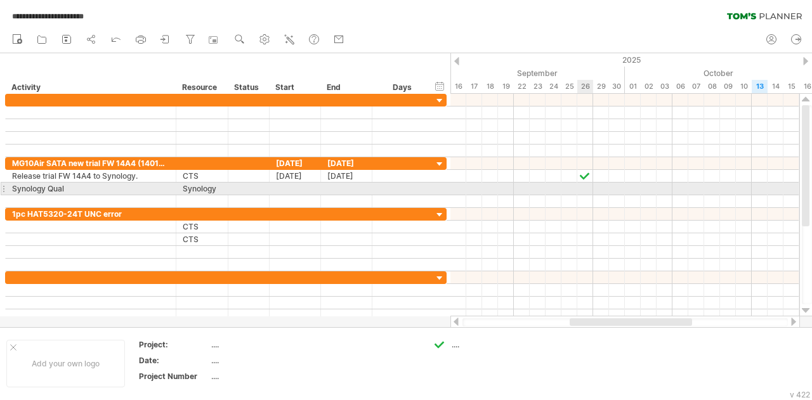
click at [585, 188] on div at bounding box center [624, 189] width 349 height 13
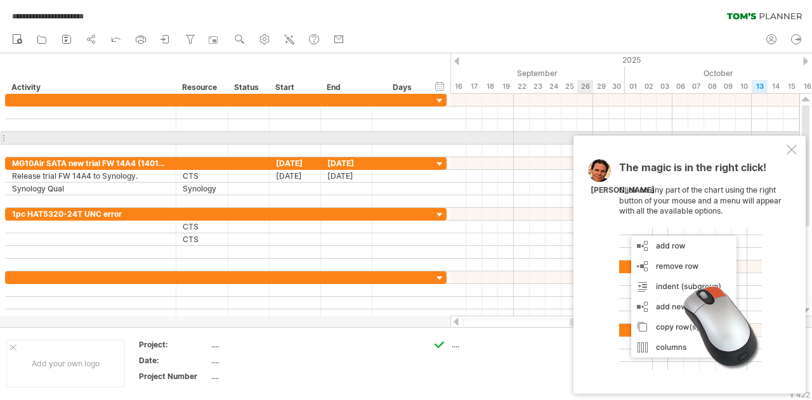
click at [793, 144] on div "The magic is in the right click! Click on any part of the chart using the right…" at bounding box center [690, 265] width 232 height 258
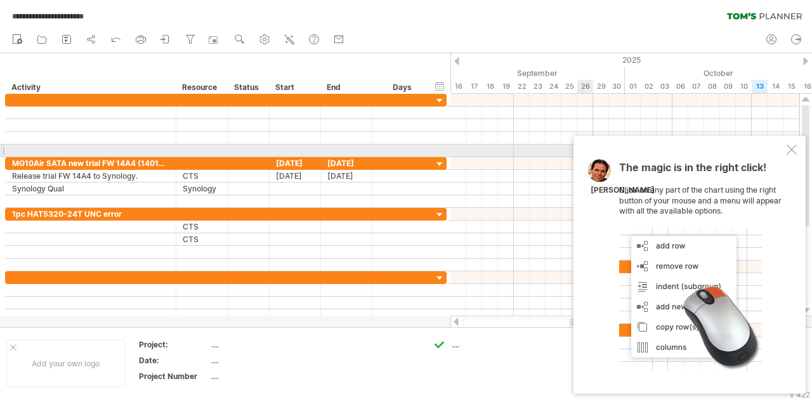
click at [797, 145] on div "The magic is in the right click! Click on any part of the chart using the right…" at bounding box center [690, 265] width 232 height 258
click at [793, 148] on div at bounding box center [792, 150] width 10 height 10
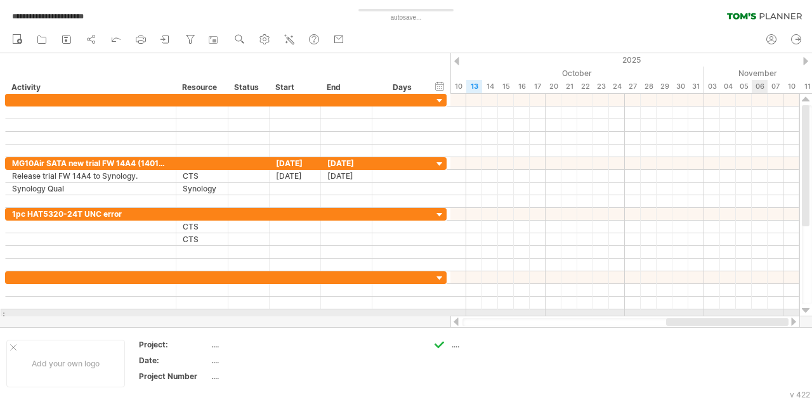
drag, startPoint x: 623, startPoint y: 322, endPoint x: 759, endPoint y: 314, distance: 136.0
click at [759, 314] on div "**********" at bounding box center [406, 200] width 812 height 400
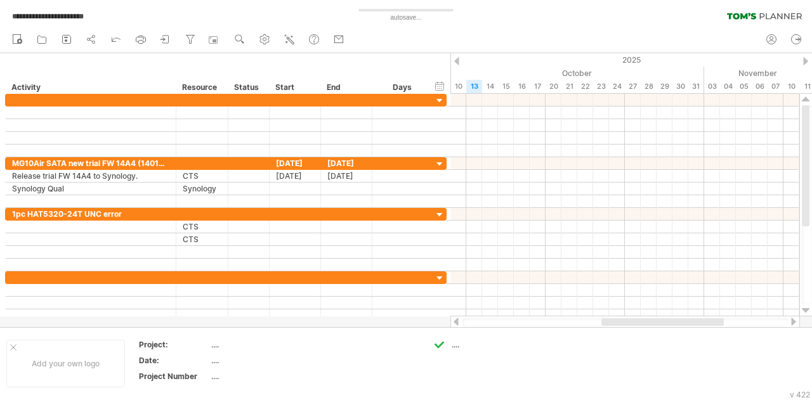
click at [789, 320] on div at bounding box center [794, 322] width 10 height 8
drag, startPoint x: 706, startPoint y: 323, endPoint x: 777, endPoint y: 316, distance: 71.4
click at [777, 316] on div at bounding box center [625, 322] width 350 height 13
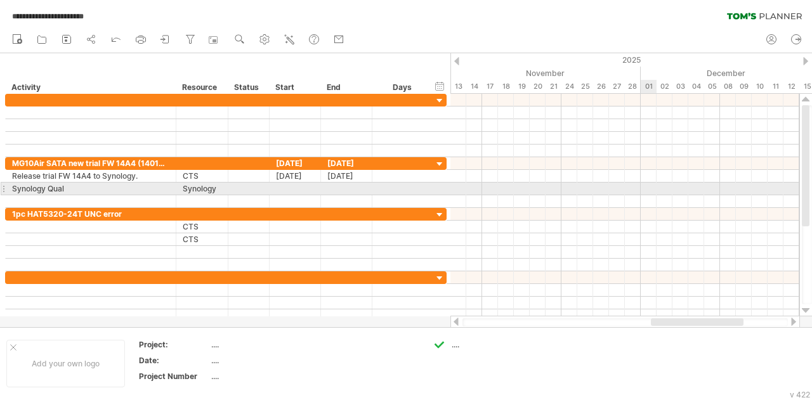
click at [648, 189] on div at bounding box center [624, 189] width 349 height 13
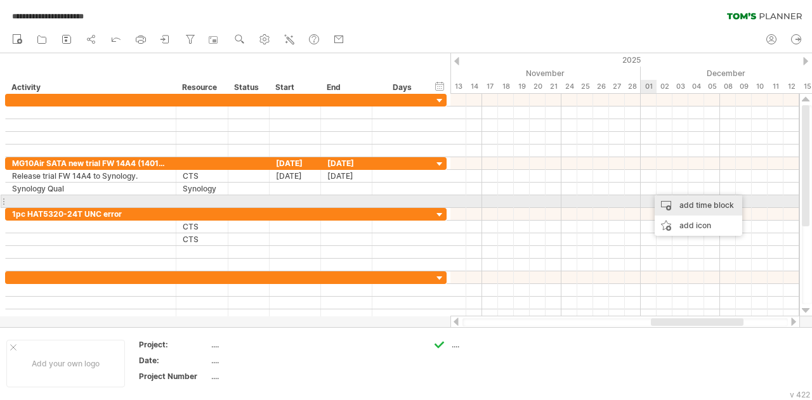
click at [696, 201] on div "add time block" at bounding box center [699, 205] width 88 height 20
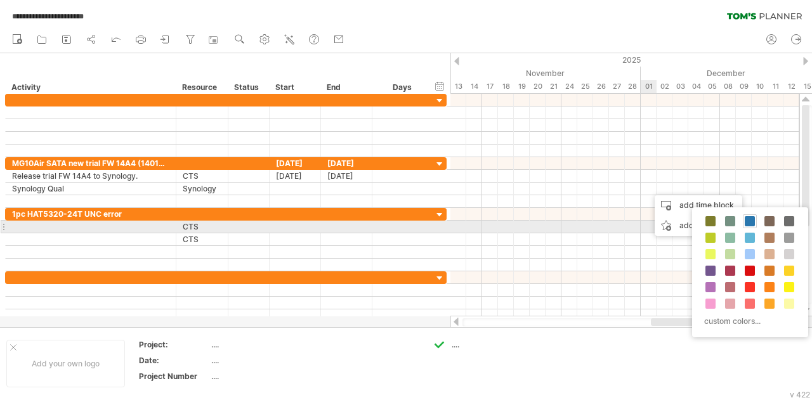
click at [747, 222] on span at bounding box center [750, 221] width 10 height 10
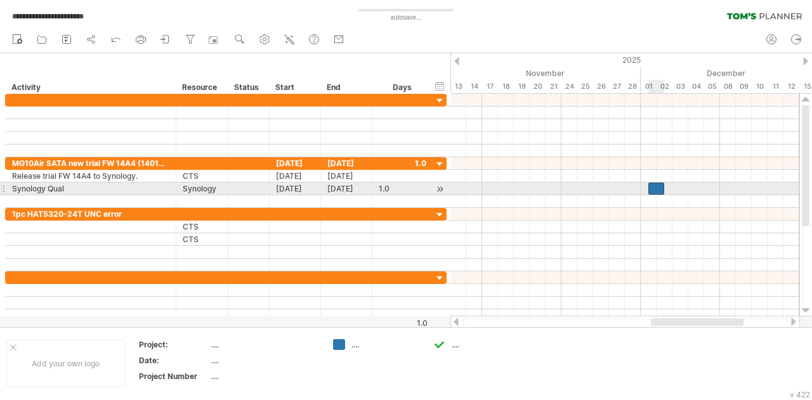
click at [660, 187] on div at bounding box center [656, 189] width 16 height 12
click at [659, 190] on div at bounding box center [656, 189] width 16 height 12
click at [659, 192] on div at bounding box center [656, 189] width 16 height 12
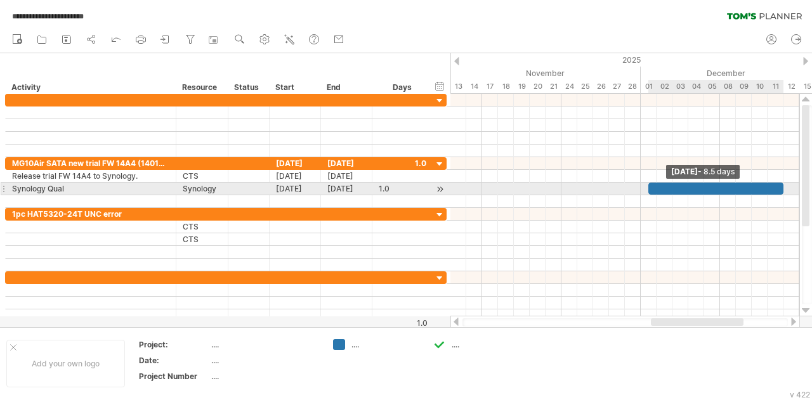
drag, startPoint x: 665, startPoint y: 188, endPoint x: 785, endPoint y: 183, distance: 120.6
click at [785, 183] on div "[DATE] - 8.5 days [DATE]" at bounding box center [624, 205] width 349 height 223
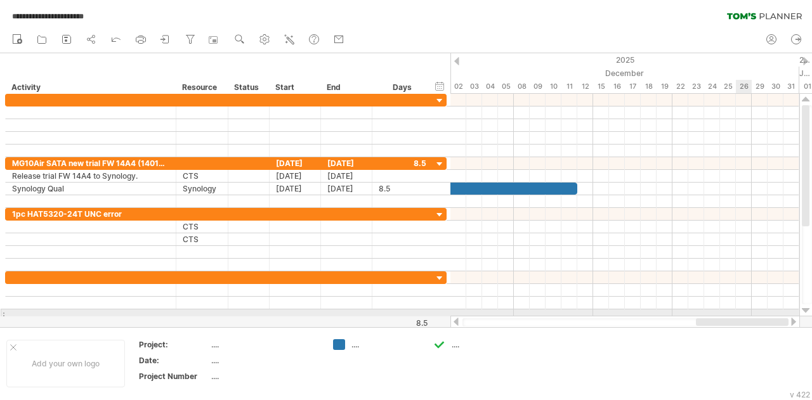
drag, startPoint x: 693, startPoint y: 324, endPoint x: 749, endPoint y: 313, distance: 56.9
click at [749, 313] on div "**********" at bounding box center [406, 200] width 812 height 400
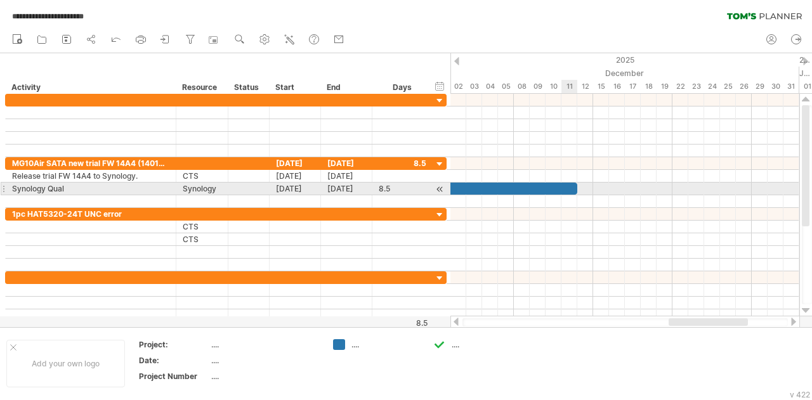
click at [565, 187] on div at bounding box center [509, 189] width 135 height 12
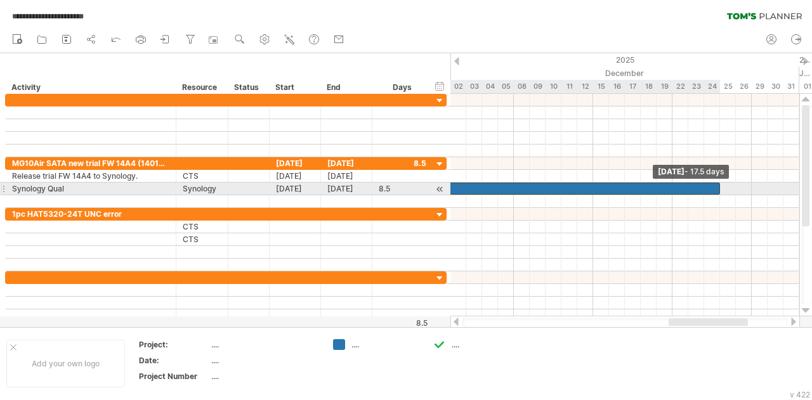
drag, startPoint x: 578, startPoint y: 184, endPoint x: 720, endPoint y: 190, distance: 142.2
click at [720, 190] on span at bounding box center [720, 189] width 5 height 12
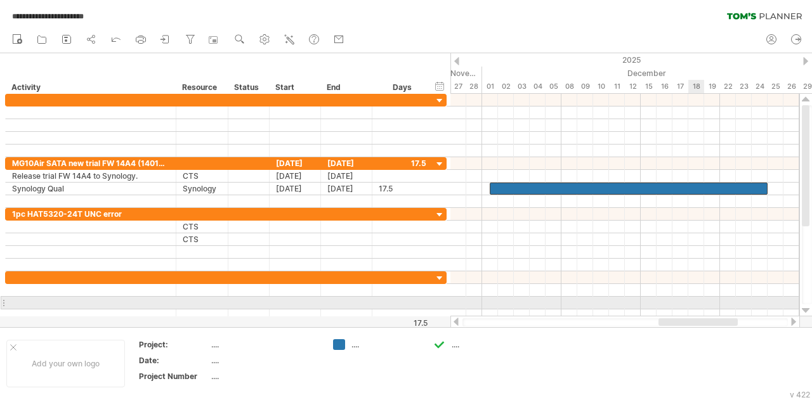
drag, startPoint x: 709, startPoint y: 324, endPoint x: 699, endPoint y: 309, distance: 17.8
click at [699, 309] on div "**********" at bounding box center [406, 200] width 812 height 400
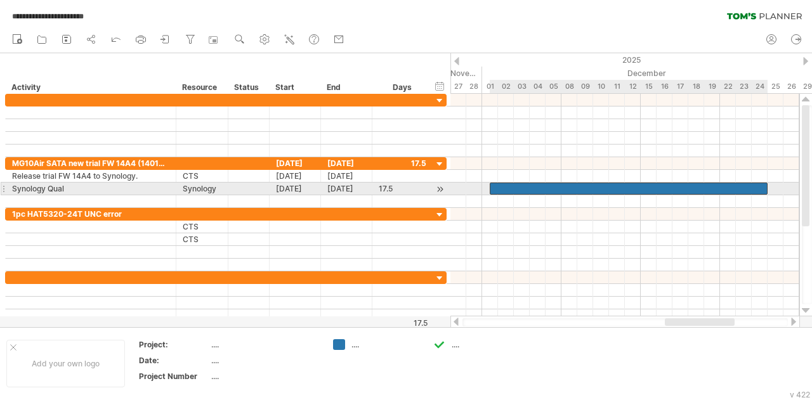
click at [739, 185] on div at bounding box center [629, 189] width 278 height 12
drag, startPoint x: 767, startPoint y: 188, endPoint x: 709, endPoint y: 194, distance: 58.0
click at [709, 194] on div "[DATE] - 14.0 days [DATE]" at bounding box center [624, 205] width 349 height 223
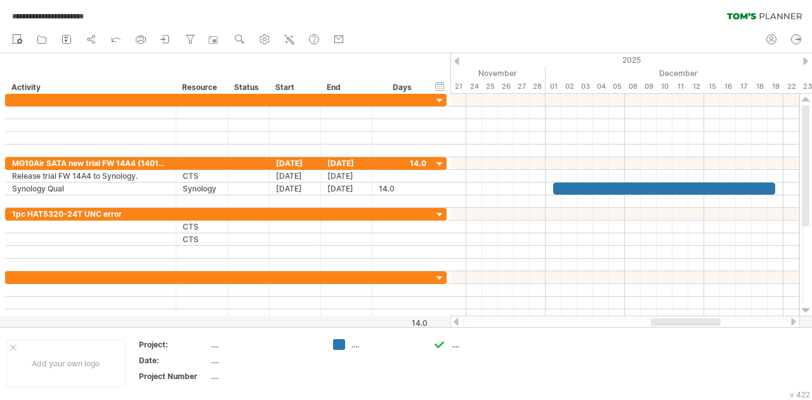
drag, startPoint x: 690, startPoint y: 320, endPoint x: 676, endPoint y: 321, distance: 14.0
click at [676, 321] on div at bounding box center [686, 323] width 70 height 8
click at [440, 87] on div "hide start/end/duration show start/end/duration" at bounding box center [440, 85] width 12 height 13
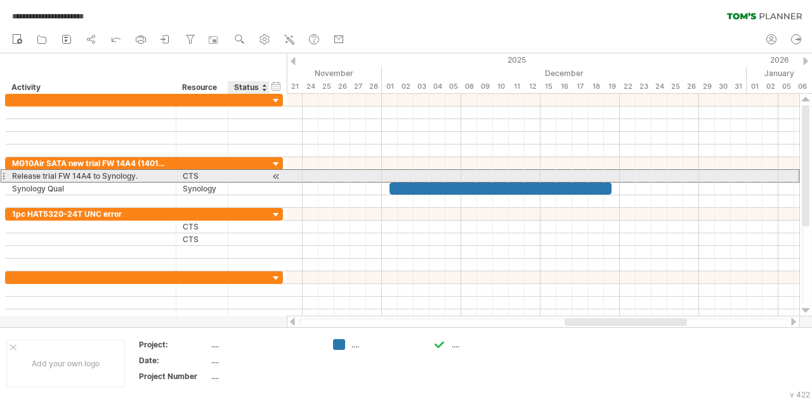
click at [252, 176] on div at bounding box center [249, 176] width 28 height 12
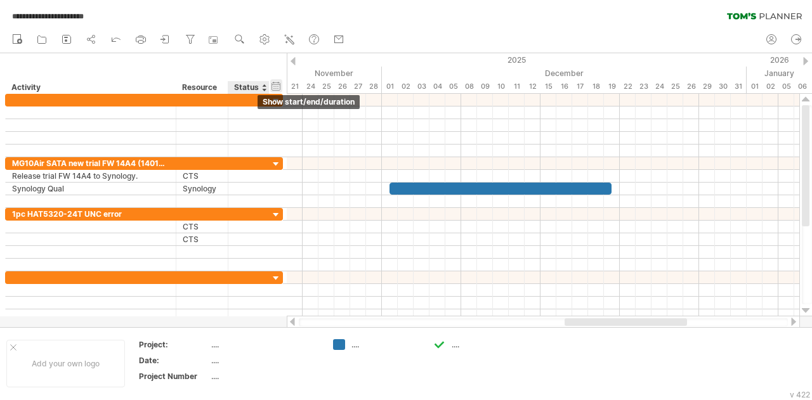
click at [276, 87] on div "hide start/end/duration show start/end/duration" at bounding box center [276, 85] width 12 height 13
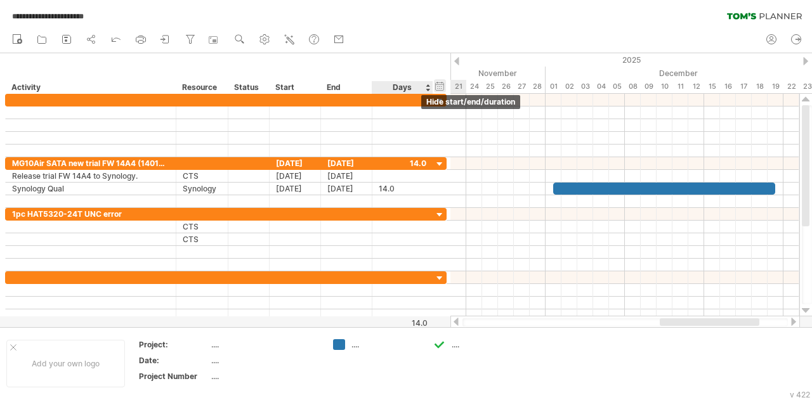
click at [440, 86] on div "hide start/end/duration show start/end/duration" at bounding box center [440, 85] width 12 height 13
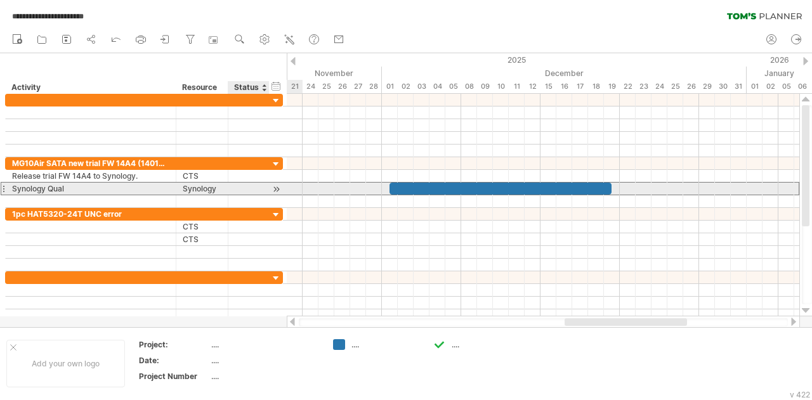
click at [248, 187] on div at bounding box center [249, 189] width 28 height 12
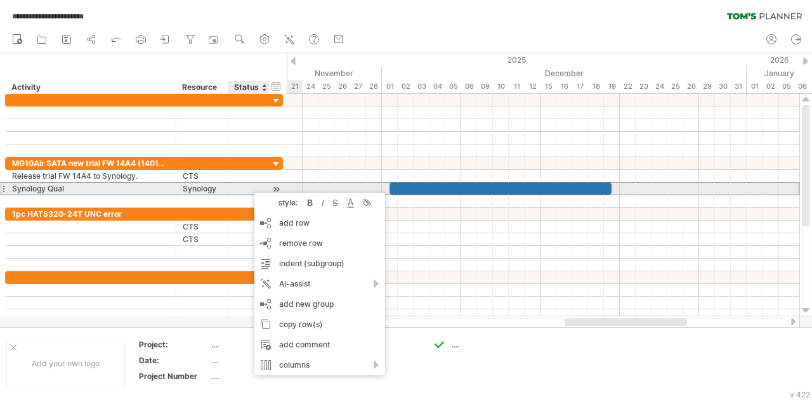
click at [239, 187] on div at bounding box center [249, 189] width 28 height 12
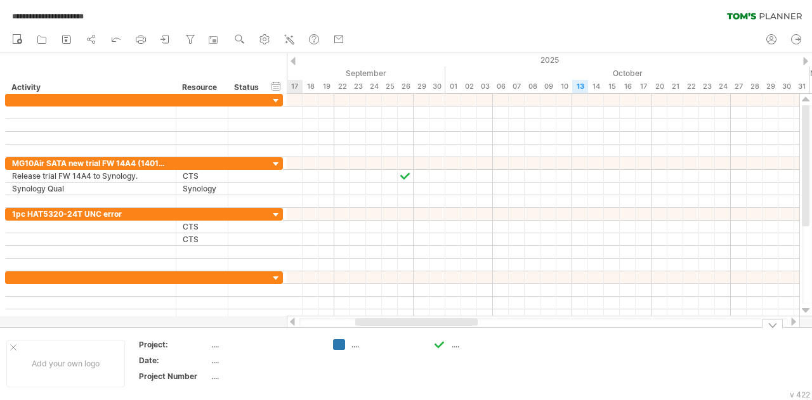
drag, startPoint x: 651, startPoint y: 323, endPoint x: 442, endPoint y: 329, distance: 209.5
click at [442, 329] on div "**********" at bounding box center [406, 200] width 812 height 400
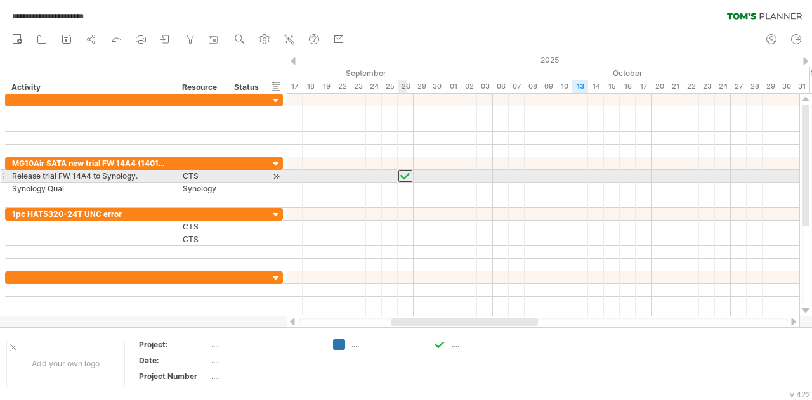
click at [409, 176] on div at bounding box center [405, 176] width 14 height 12
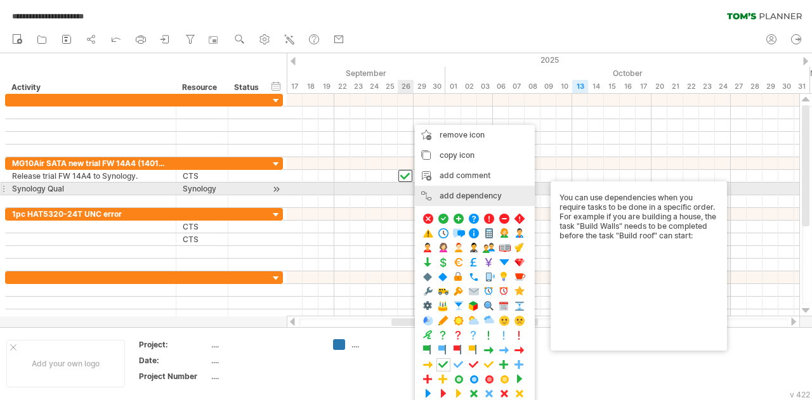
click at [483, 192] on div "add dependency You can use dependencies when you require tasks to be done in a …" at bounding box center [475, 196] width 120 height 20
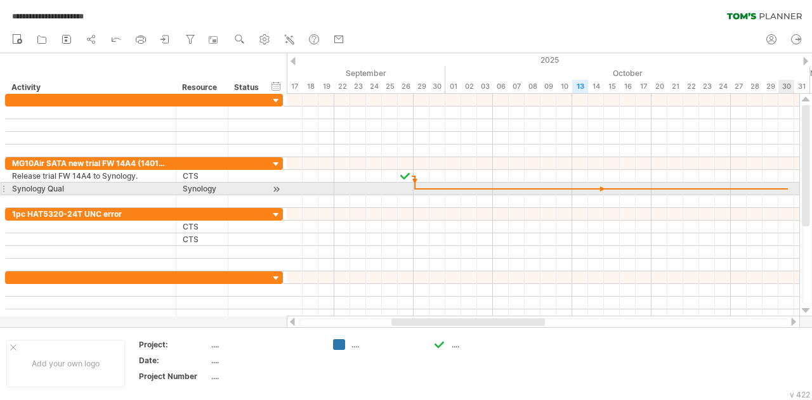
click at [789, 186] on div at bounding box center [543, 189] width 513 height 13
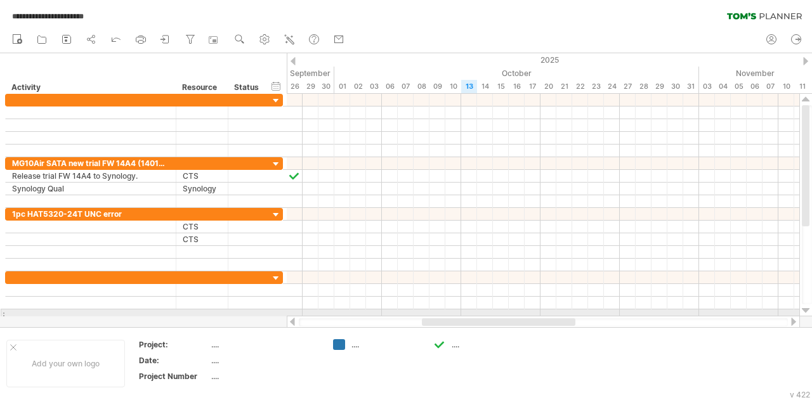
drag, startPoint x: 524, startPoint y: 319, endPoint x: 556, endPoint y: 316, distance: 31.9
click at [556, 316] on div at bounding box center [543, 322] width 513 height 13
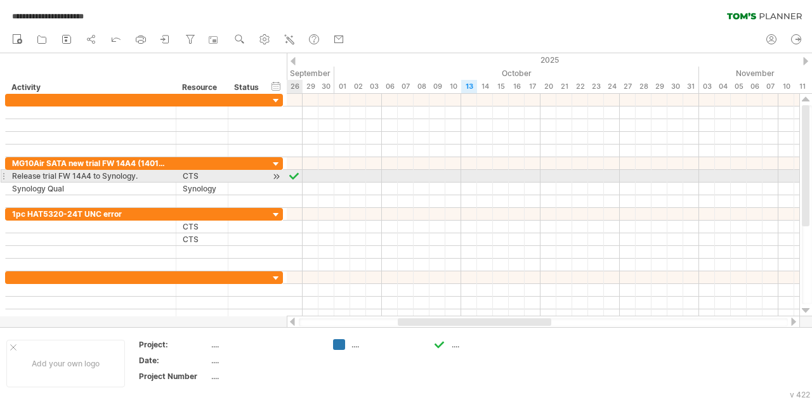
click at [295, 176] on div at bounding box center [294, 176] width 13 height 12
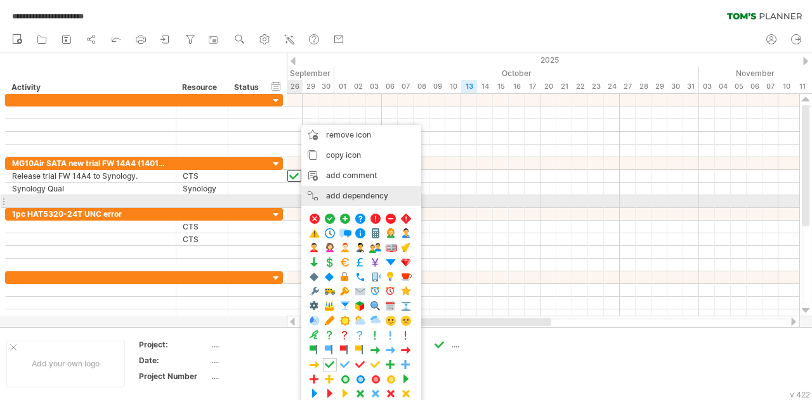
click at [350, 197] on div "add dependency You can use dependencies when you require tasks to be done in a …" at bounding box center [361, 196] width 120 height 20
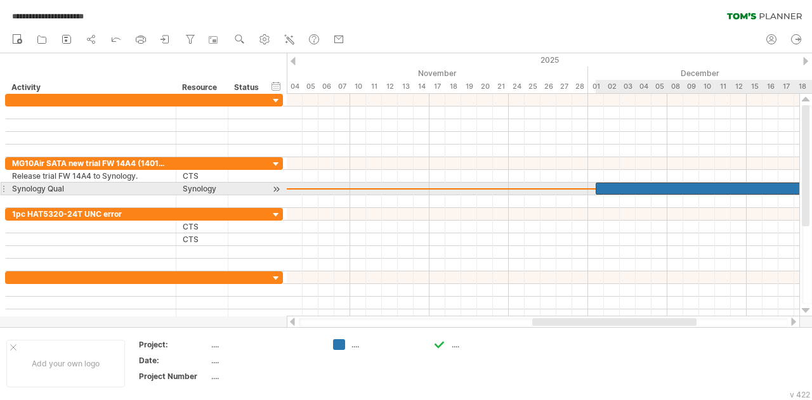
click at [603, 186] on div at bounding box center [707, 189] width 222 height 12
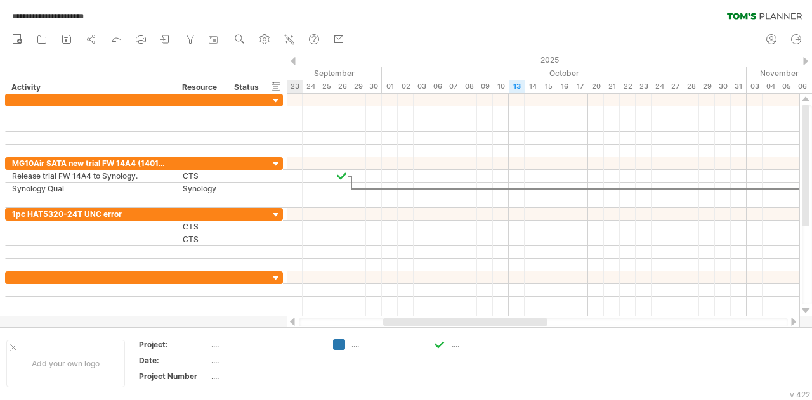
drag, startPoint x: 622, startPoint y: 324, endPoint x: 473, endPoint y: 321, distance: 149.1
click at [473, 321] on div at bounding box center [465, 323] width 164 height 8
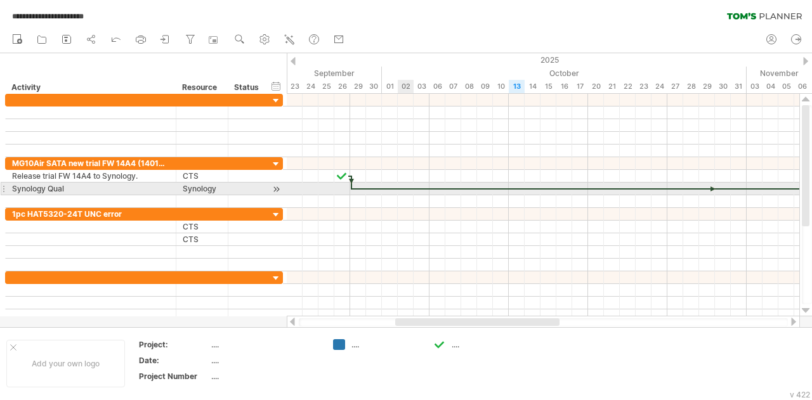
click at [398, 190] on div at bounding box center [712, 189] width 720 height 4
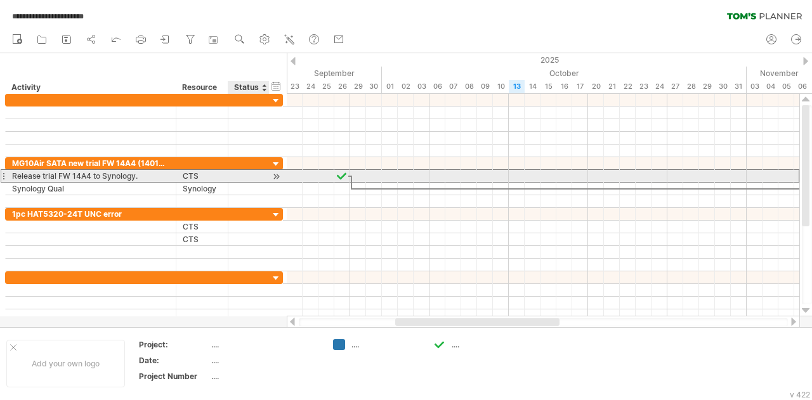
click at [242, 174] on div at bounding box center [249, 176] width 28 height 12
type input "*"
type input "********"
type input "*******"
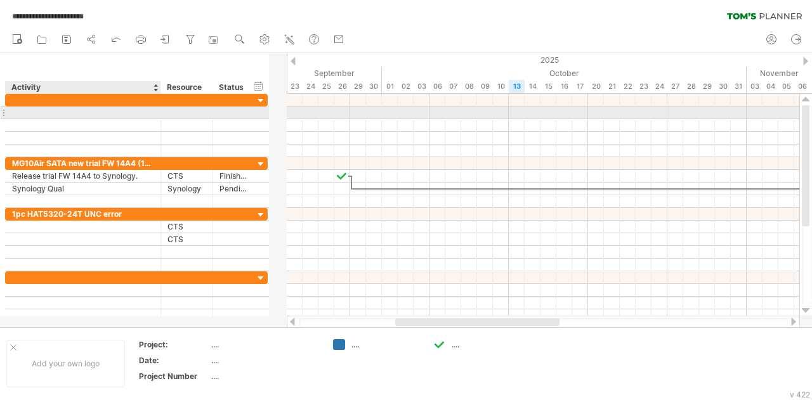
drag, startPoint x: 173, startPoint y: 114, endPoint x: 157, endPoint y: 111, distance: 15.4
click at [157, 111] on div at bounding box center [159, 113] width 6 height 13
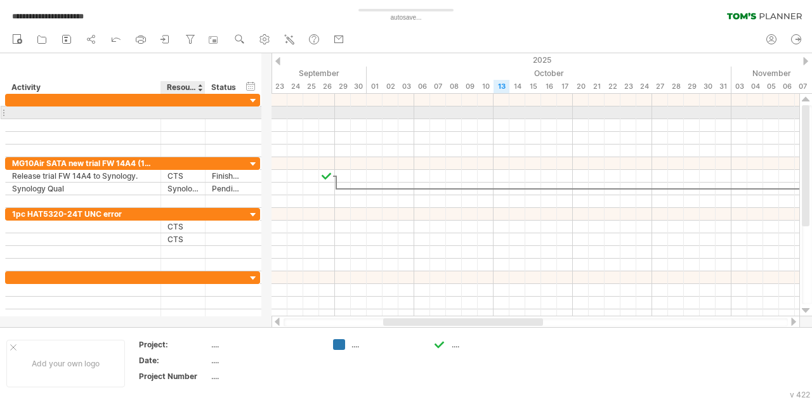
drag, startPoint x: 212, startPoint y: 110, endPoint x: 204, endPoint y: 108, distance: 7.7
click at [204, 108] on div at bounding box center [203, 113] width 6 height 13
click at [262, 112] on div at bounding box center [264, 113] width 4 height 12
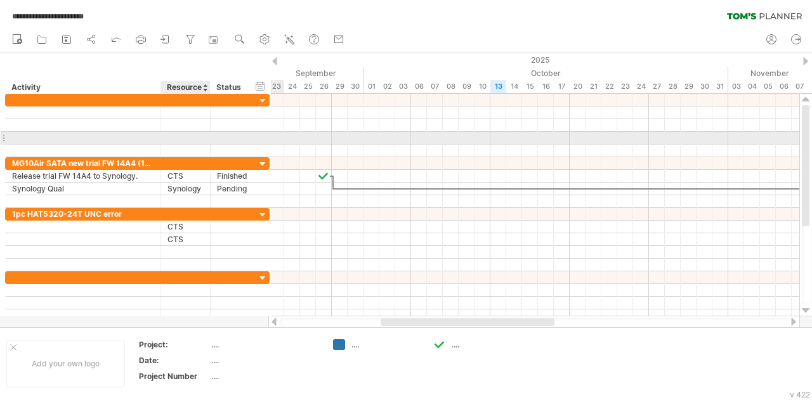
click at [209, 139] on div at bounding box center [137, 138] width 265 height 13
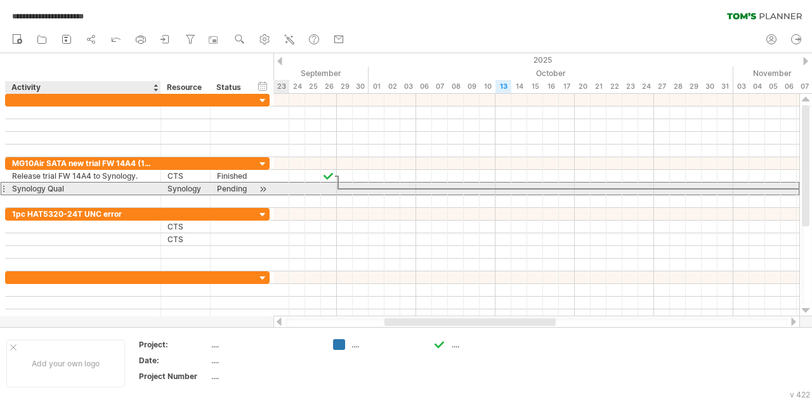
click at [79, 187] on div "Synology Qual" at bounding box center [83, 189] width 142 height 12
click at [79, 187] on input "**********" at bounding box center [83, 189] width 142 height 12
type input "**********"
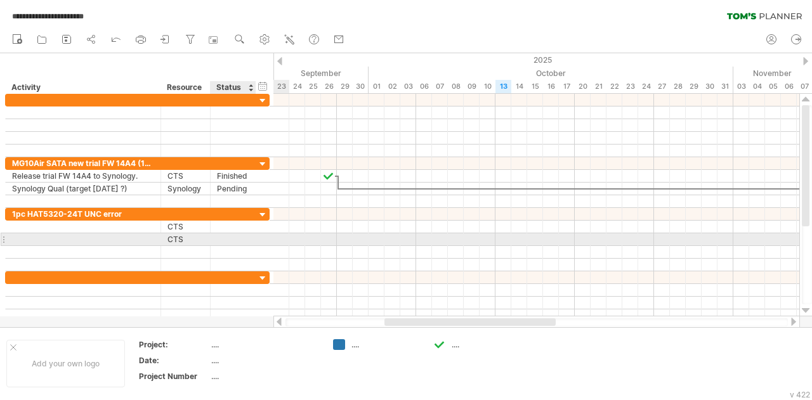
click at [253, 242] on div at bounding box center [254, 239] width 6 height 13
click at [46, 239] on div at bounding box center [83, 239] width 142 height 12
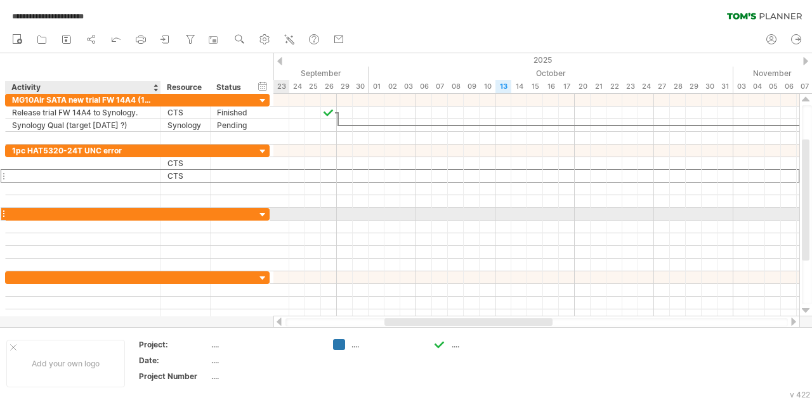
click at [34, 211] on div at bounding box center [83, 214] width 142 height 12
click at [34, 211] on input "text" at bounding box center [83, 214] width 142 height 12
paste input "**********"
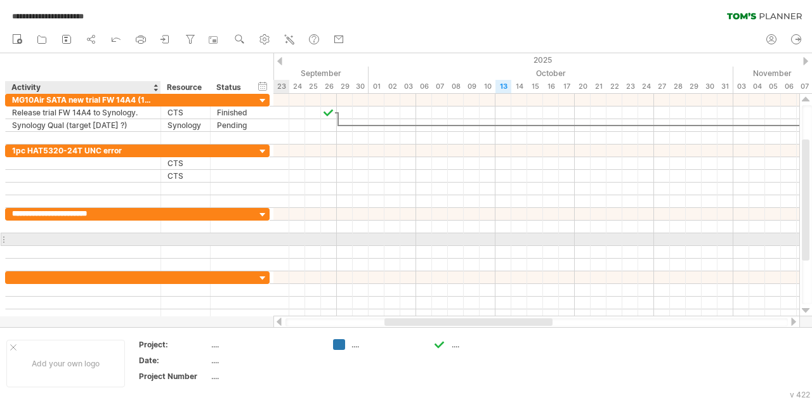
type input "**********"
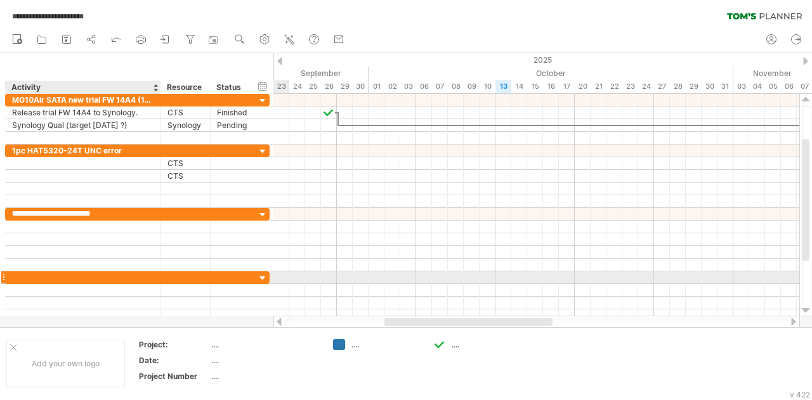
click at [91, 277] on div at bounding box center [83, 278] width 142 height 12
click at [95, 272] on div "MG11SAS 24TB" at bounding box center [83, 278] width 142 height 12
type input "*"
paste input "**********"
type input "**********"
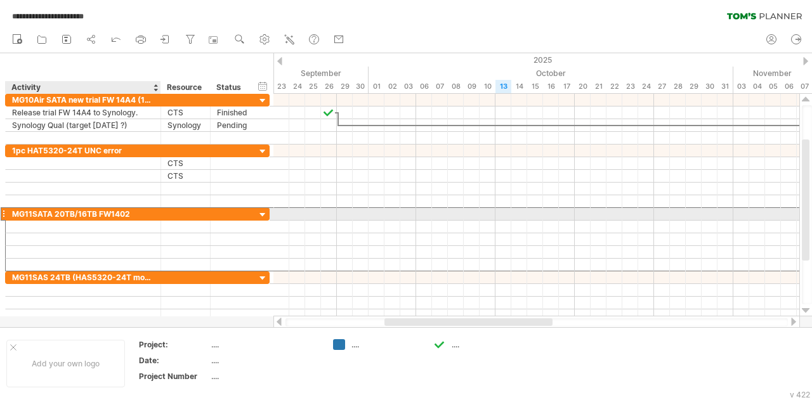
click at [105, 214] on div "MG11SATA 20TB/16TB FW1402" at bounding box center [83, 214] width 142 height 12
click at [0, 0] on input "**********" at bounding box center [0, 0] width 0 height 0
click at [103, 213] on input "**********" at bounding box center [83, 214] width 142 height 12
drag, startPoint x: 99, startPoint y: 211, endPoint x: 129, endPoint y: 211, distance: 30.5
click at [129, 211] on input "**********" at bounding box center [83, 214] width 142 height 12
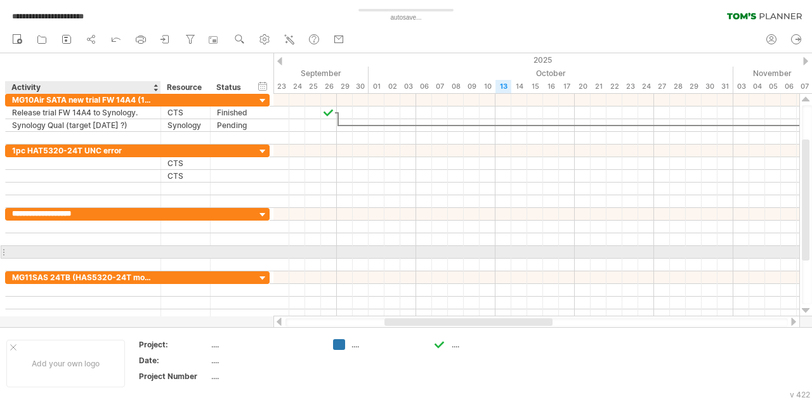
type input "**********"
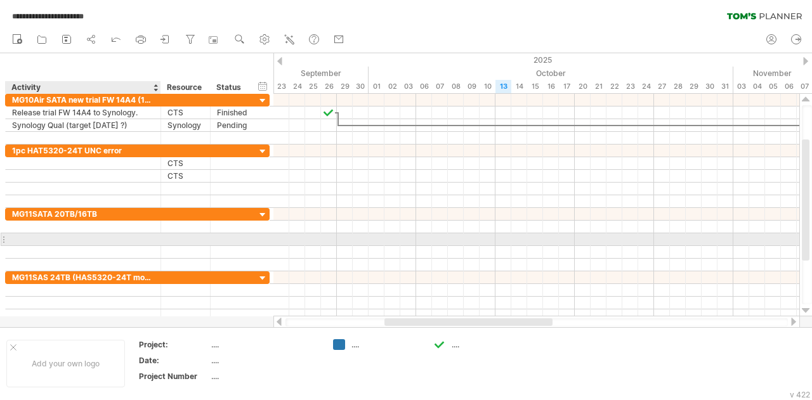
click at [110, 243] on div at bounding box center [137, 239] width 265 height 13
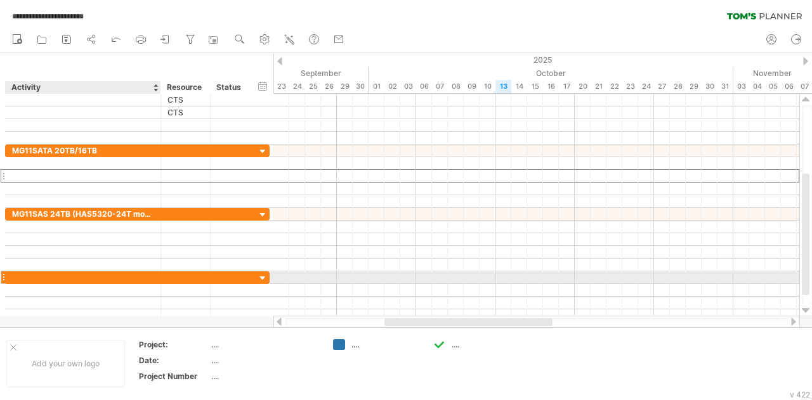
click at [78, 277] on div at bounding box center [83, 278] width 142 height 12
click at [79, 275] on input "text" at bounding box center [83, 278] width 142 height 12
paste input "**********"
type input "**********"
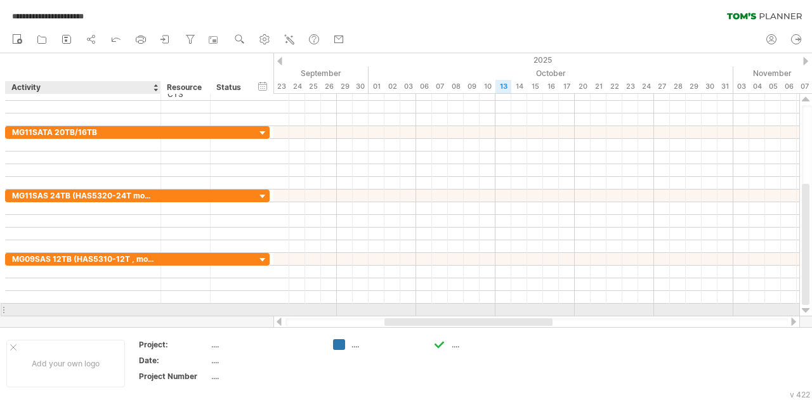
click at [34, 308] on div at bounding box center [83, 310] width 142 height 12
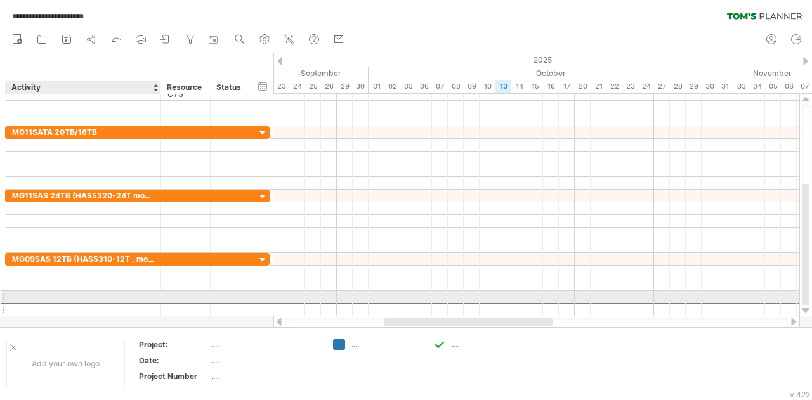
click at [77, 294] on div at bounding box center [83, 297] width 142 height 12
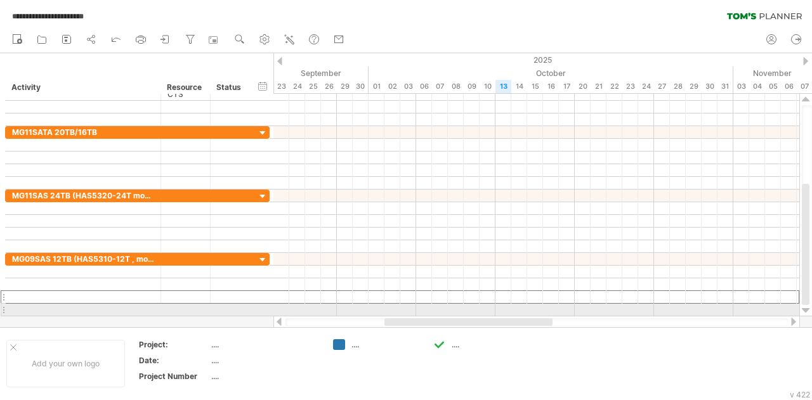
click at [803, 310] on div at bounding box center [806, 311] width 8 height 10
click at [808, 309] on div at bounding box center [806, 311] width 8 height 10
click at [33, 305] on div at bounding box center [83, 310] width 142 height 12
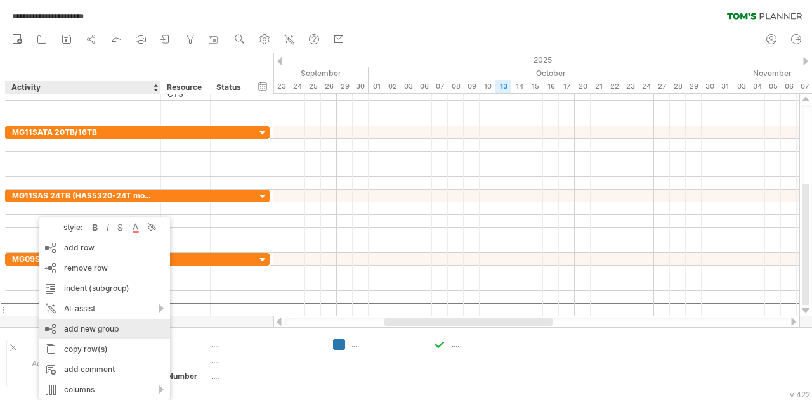
click at [93, 331] on div "add new group" at bounding box center [104, 329] width 131 height 20
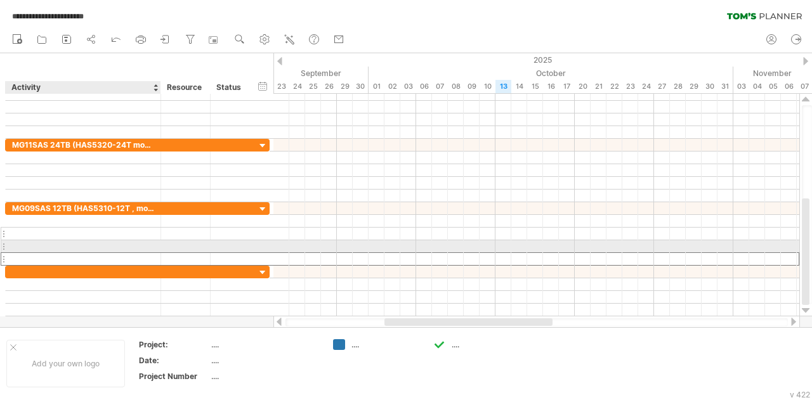
click at [94, 236] on div at bounding box center [83, 234] width 142 height 12
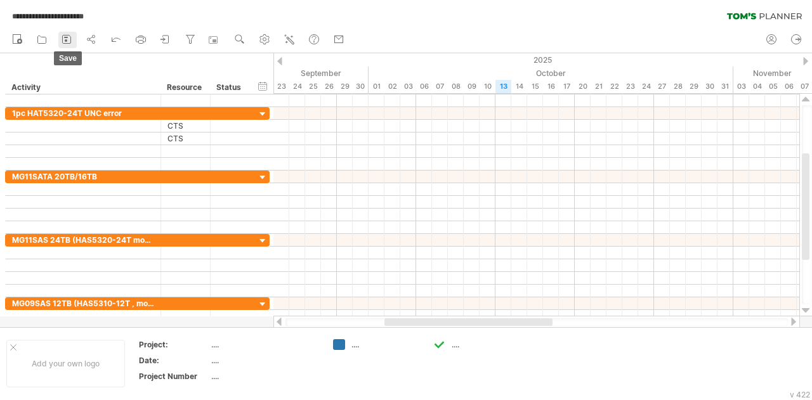
click at [69, 40] on icon at bounding box center [66, 39] width 13 height 13
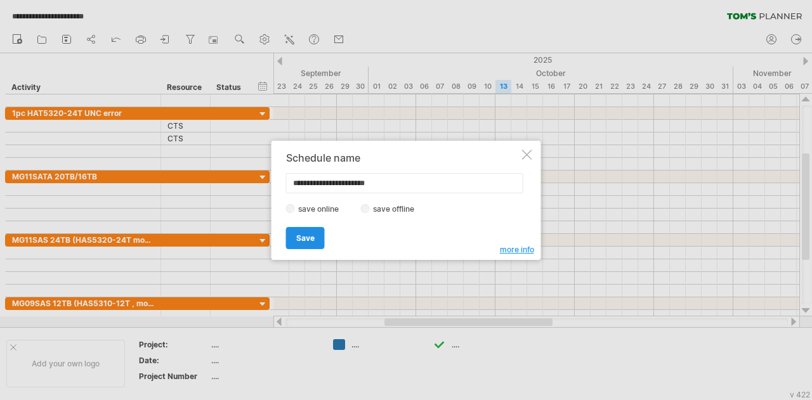
click at [315, 237] on link "Save" at bounding box center [305, 238] width 39 height 22
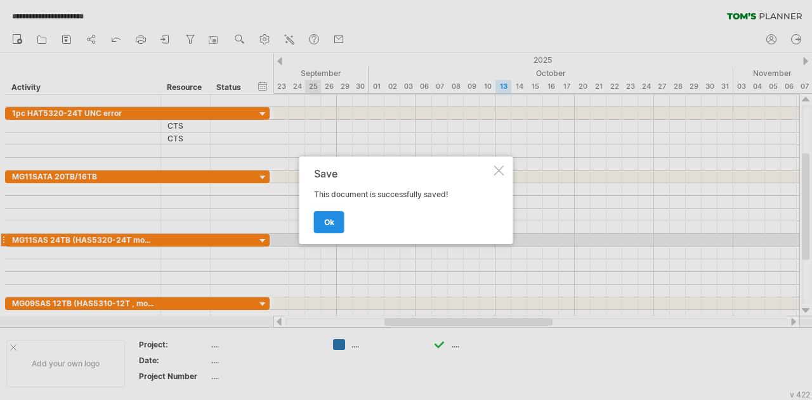
click at [327, 220] on span "ok" at bounding box center [329, 223] width 10 height 10
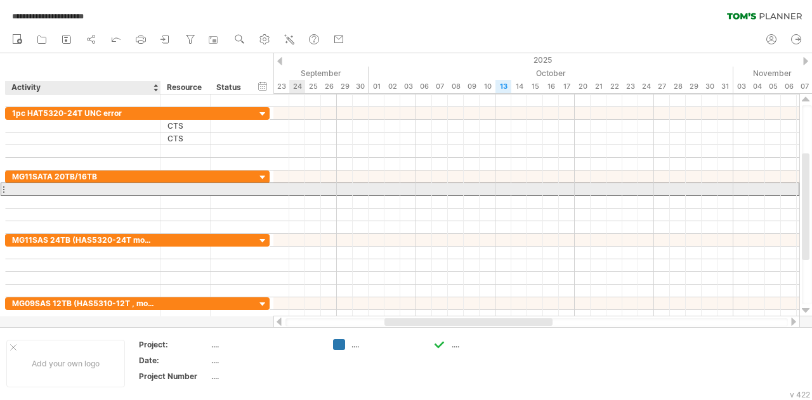
click at [96, 192] on div at bounding box center [83, 189] width 142 height 12
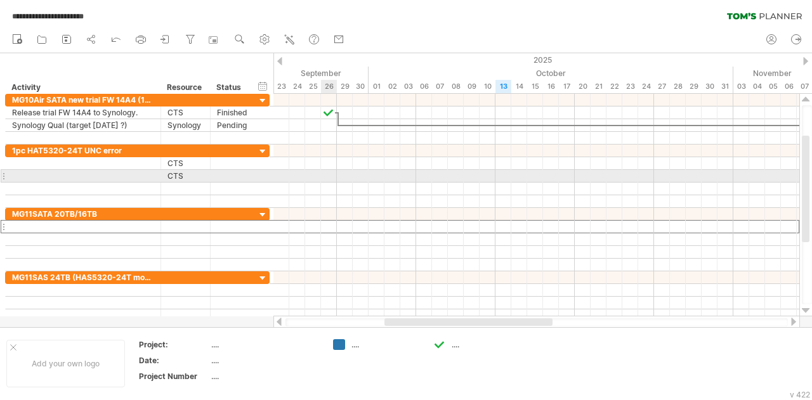
click at [336, 179] on div at bounding box center [536, 176] width 526 height 13
click at [342, 178] on div at bounding box center [536, 176] width 526 height 13
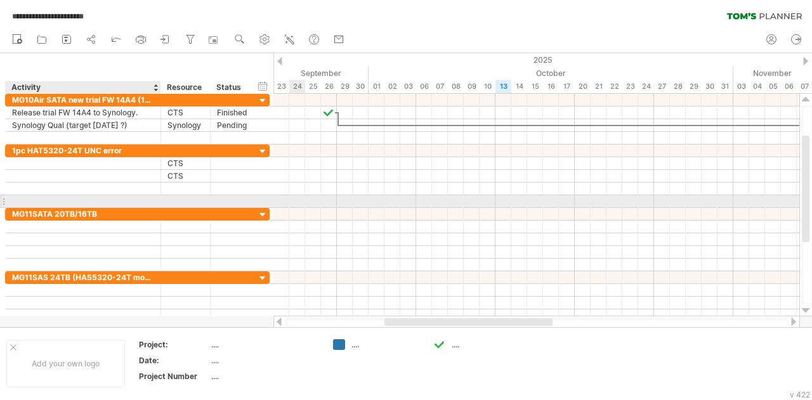
click at [38, 199] on div at bounding box center [83, 201] width 142 height 12
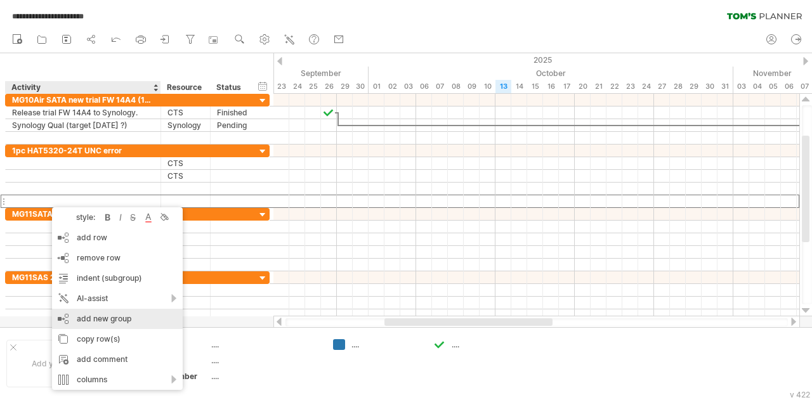
click at [119, 318] on div "add new group" at bounding box center [117, 319] width 131 height 20
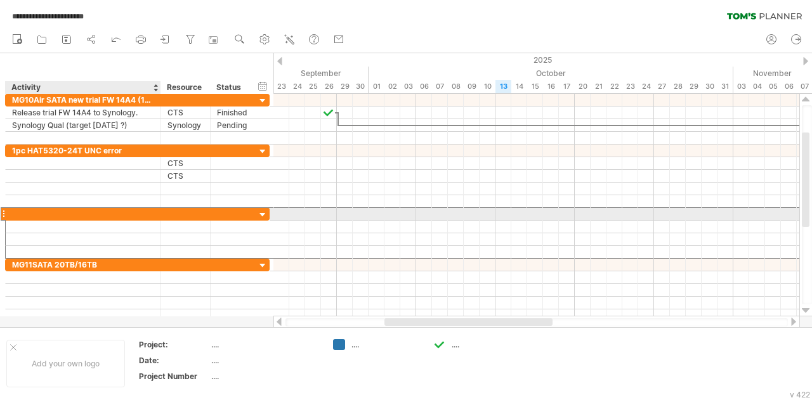
click at [56, 215] on div at bounding box center [83, 214] width 142 height 12
click at [56, 214] on input "text" at bounding box center [83, 214] width 142 height 12
type input "**********"
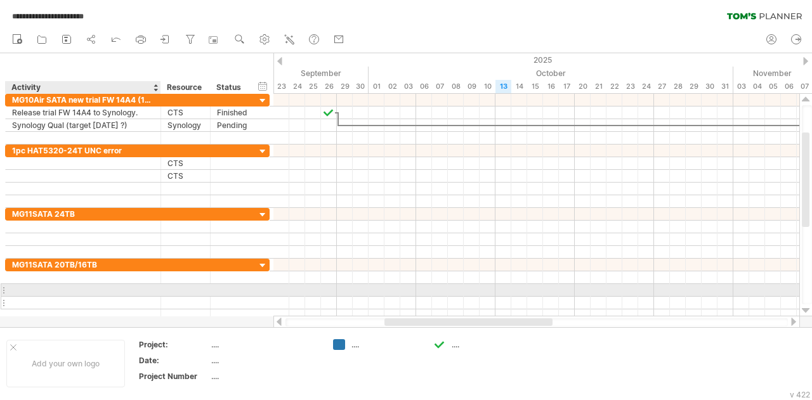
click at [44, 297] on div at bounding box center [83, 303] width 142 height 12
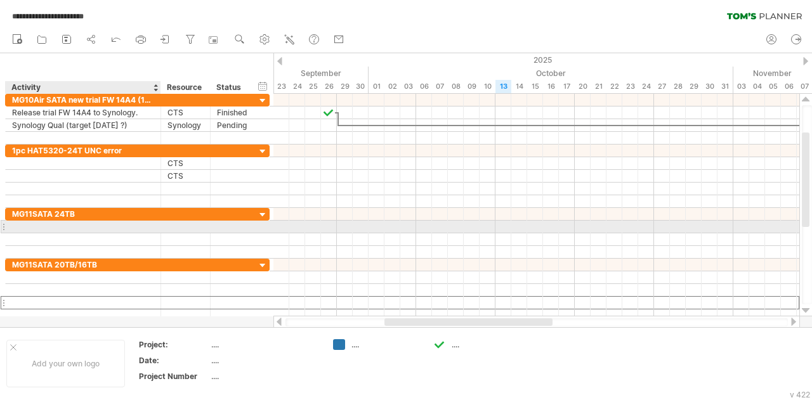
click at [77, 230] on div at bounding box center [83, 227] width 142 height 12
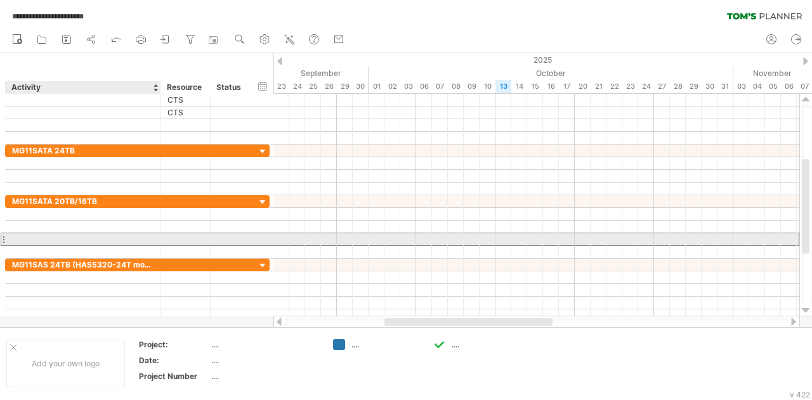
click at [48, 237] on div at bounding box center [83, 239] width 142 height 12
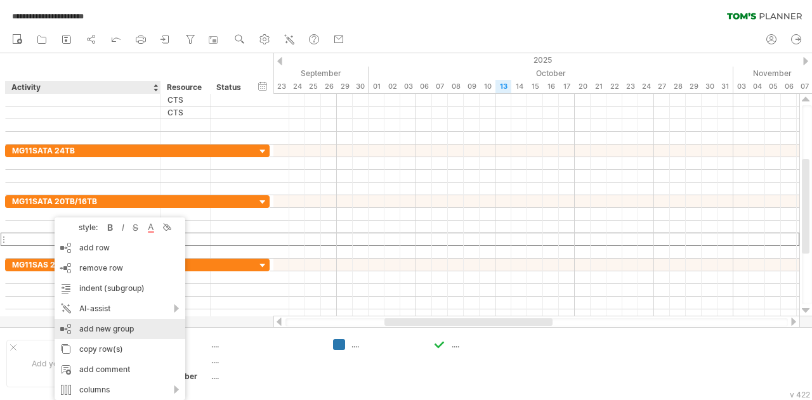
click at [124, 326] on div "add new group" at bounding box center [120, 329] width 131 height 20
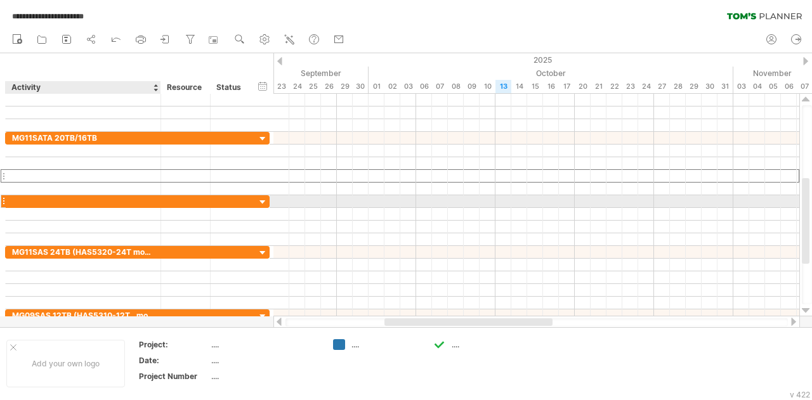
click at [47, 199] on div at bounding box center [83, 201] width 142 height 12
click at [47, 199] on input "text" at bounding box center [83, 201] width 142 height 12
type input "**********"
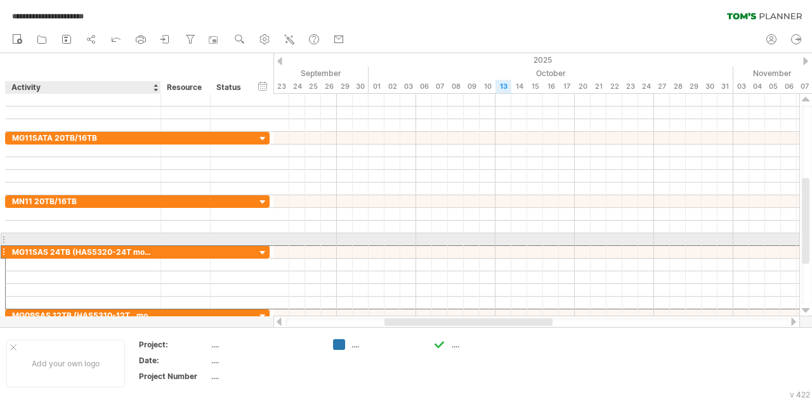
click at [45, 246] on div "MG11SAS 24TB (HAS5320-24T model ID: ADR)" at bounding box center [83, 252] width 142 height 12
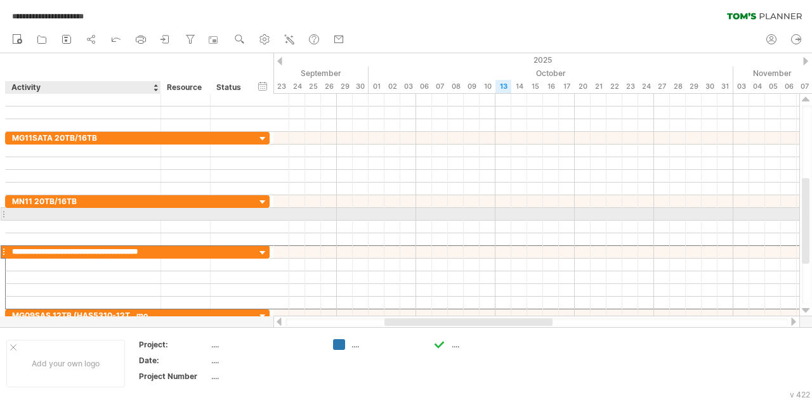
click at [67, 215] on div at bounding box center [83, 214] width 142 height 12
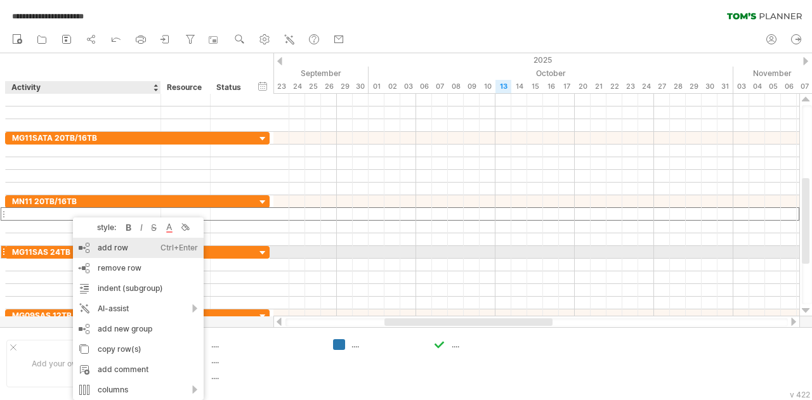
click at [126, 247] on div "add row Ctrl+Enter Cmd+Enter" at bounding box center [138, 248] width 131 height 20
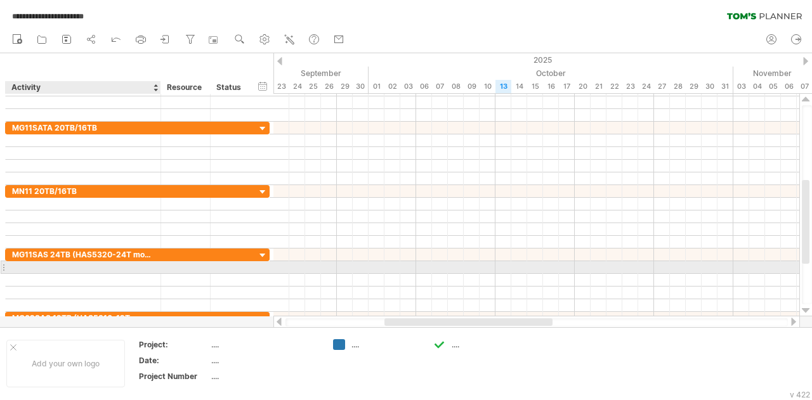
click at [63, 269] on div at bounding box center [83, 267] width 142 height 12
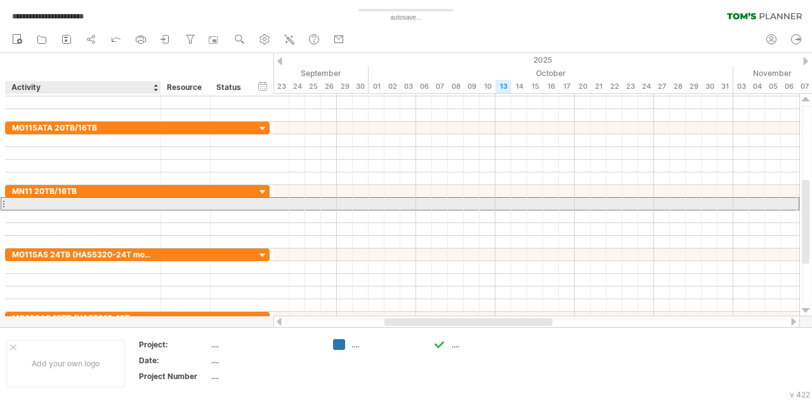
click at [70, 200] on div at bounding box center [83, 204] width 142 height 12
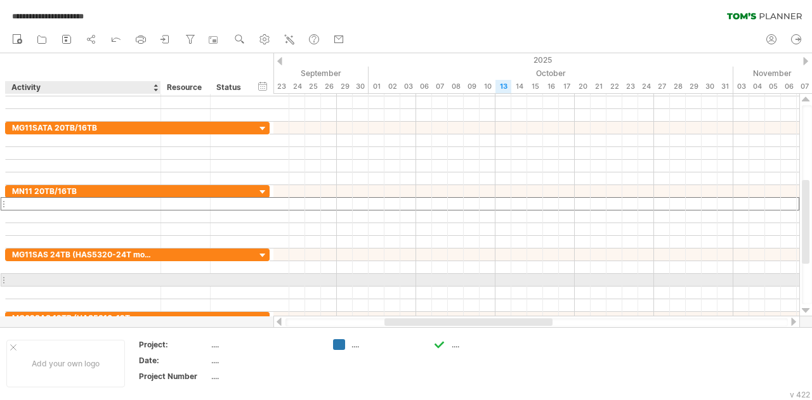
click at [69, 279] on div at bounding box center [83, 280] width 142 height 12
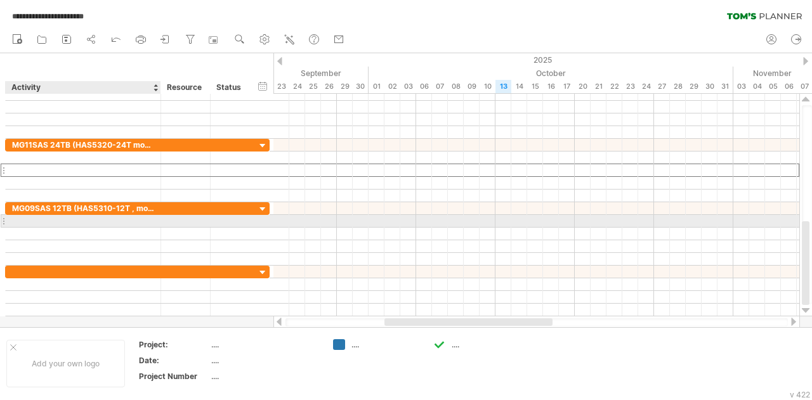
click at [76, 218] on div at bounding box center [83, 221] width 142 height 12
click at [76, 218] on input "text" at bounding box center [83, 221] width 142 height 12
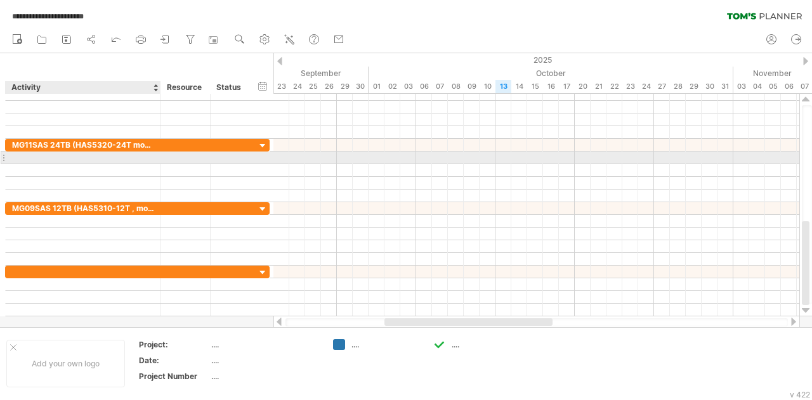
click at [47, 157] on div at bounding box center [83, 158] width 142 height 12
click at [47, 157] on input "text" at bounding box center [83, 158] width 142 height 12
type input "**********"
type input "*"
click at [23, 155] on div "1-1 S/R Sample FOB & Trial FW release" at bounding box center [83, 158] width 142 height 12
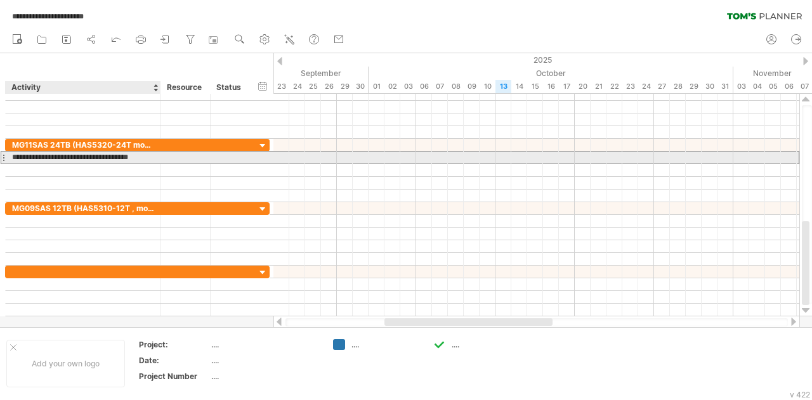
click at [28, 154] on input "**********" at bounding box center [83, 158] width 142 height 12
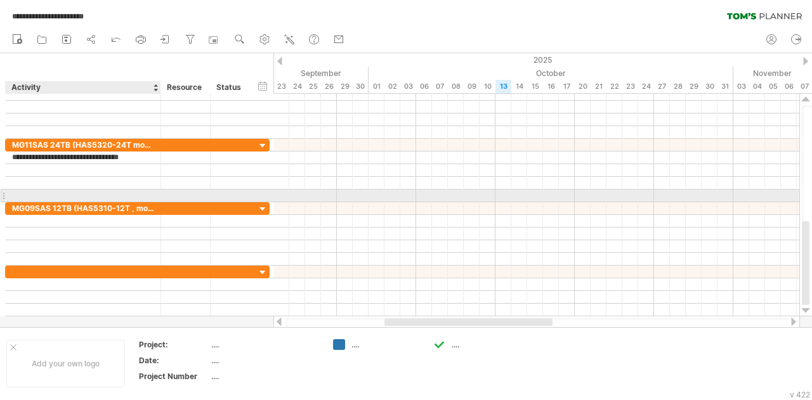
type input "**********"
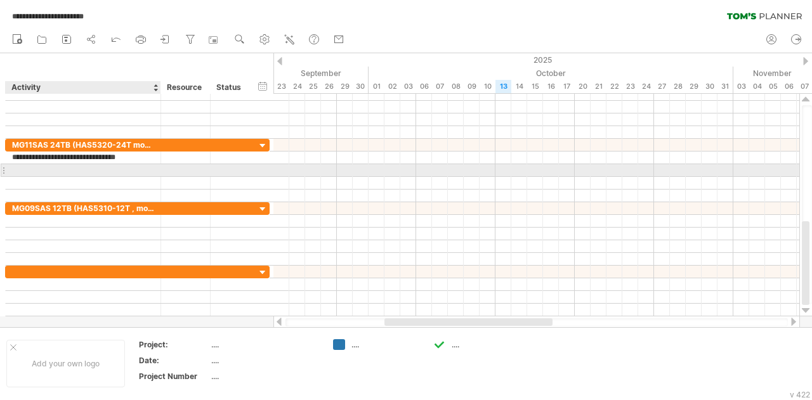
click at [62, 171] on div at bounding box center [83, 170] width 142 height 12
click at [62, 171] on input "text" at bounding box center [83, 170] width 142 height 12
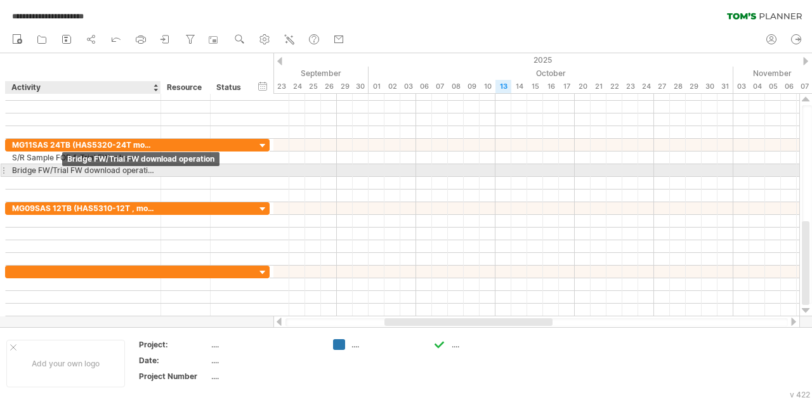
click at [45, 168] on div "Bridge FW/Trial FW download operation" at bounding box center [83, 170] width 142 height 12
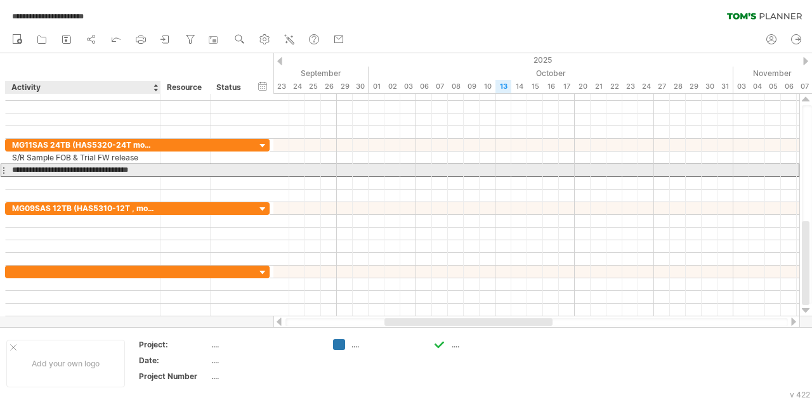
click at [45, 168] on input "**********" at bounding box center [83, 170] width 142 height 12
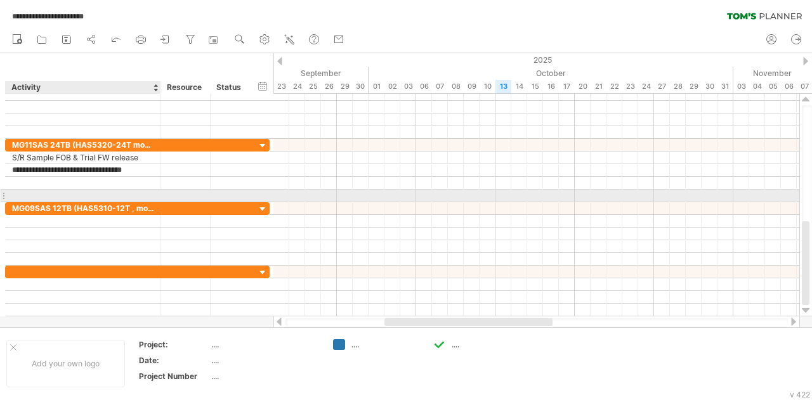
type input "**********"
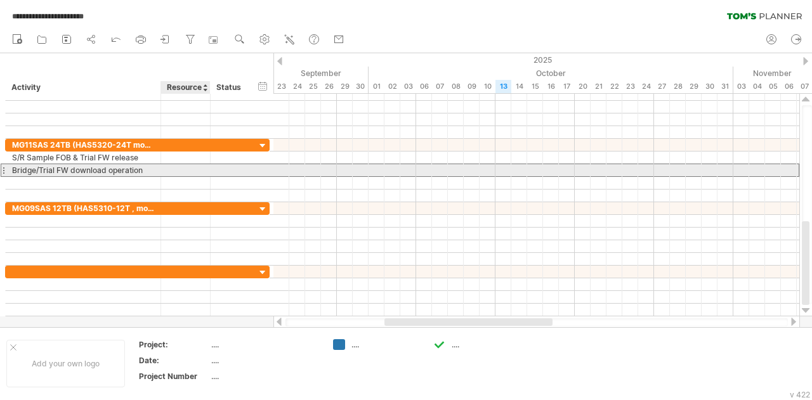
click at [188, 166] on div at bounding box center [185, 170] width 36 height 12
click at [188, 166] on input "text" at bounding box center [185, 170] width 36 height 12
click at [185, 166] on input "text" at bounding box center [185, 170] width 36 height 12
type input "***"
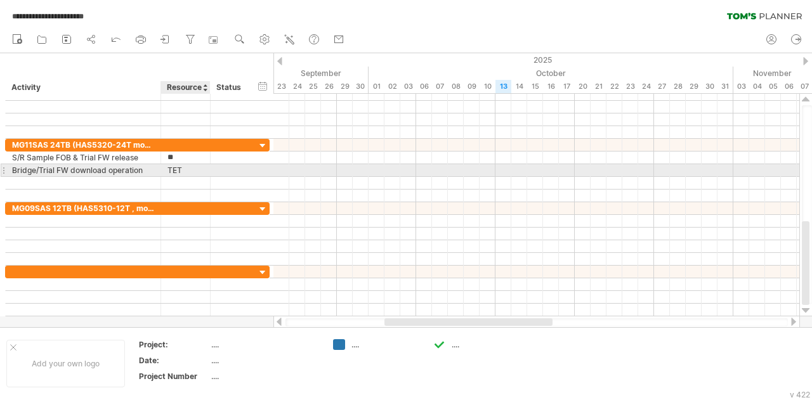
type input "***"
type input "**********"
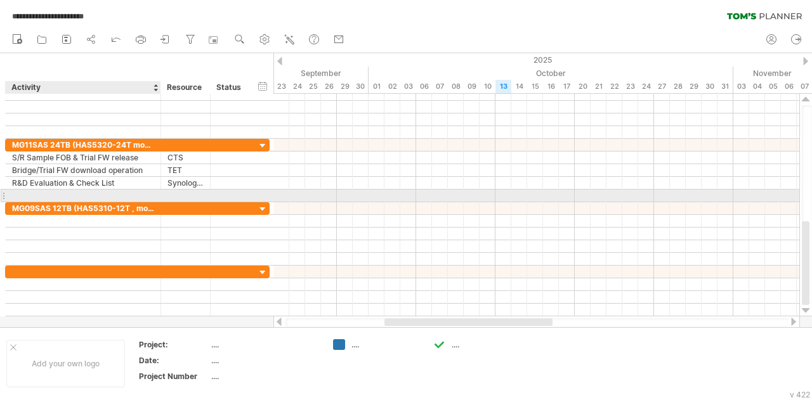
click at [19, 194] on div at bounding box center [83, 196] width 142 height 12
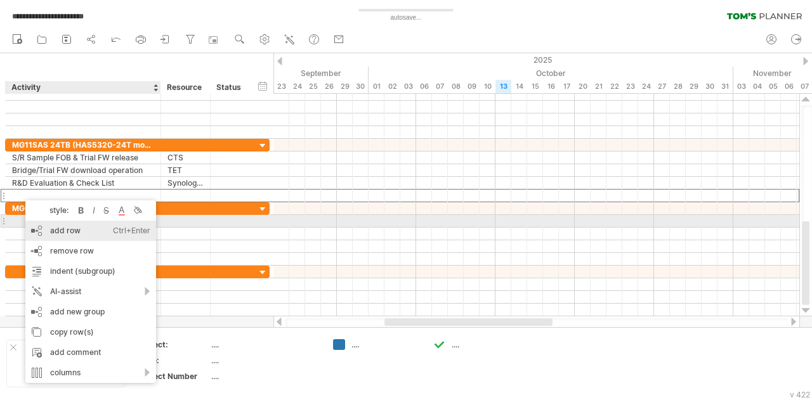
click at [67, 224] on div "add row Ctrl+Enter Cmd+Enter" at bounding box center [90, 231] width 131 height 20
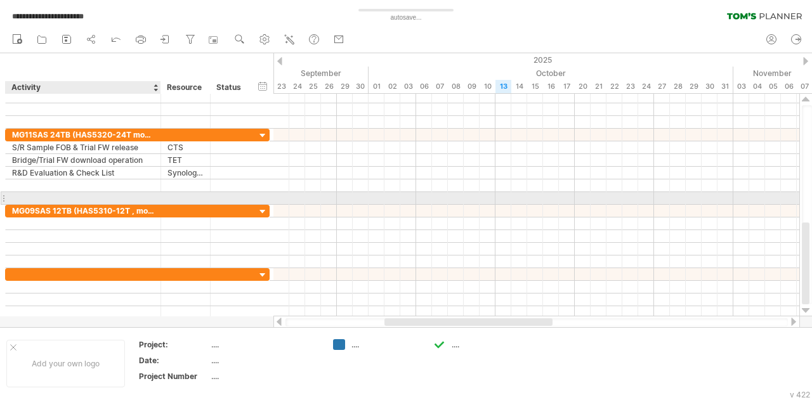
click at [53, 194] on input "text" at bounding box center [83, 198] width 142 height 12
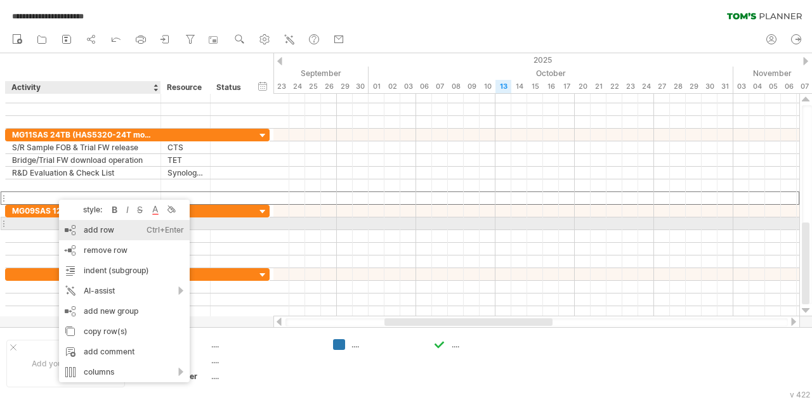
click at [91, 229] on div "add row Ctrl+Enter Cmd+Enter" at bounding box center [124, 230] width 131 height 20
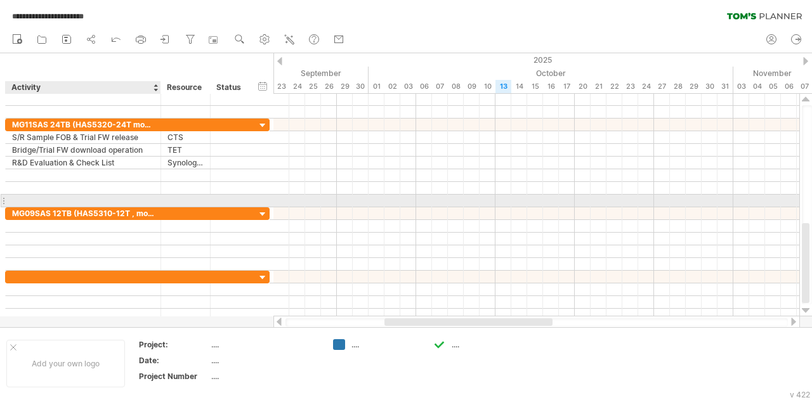
click at [53, 195] on input "text" at bounding box center [83, 201] width 142 height 12
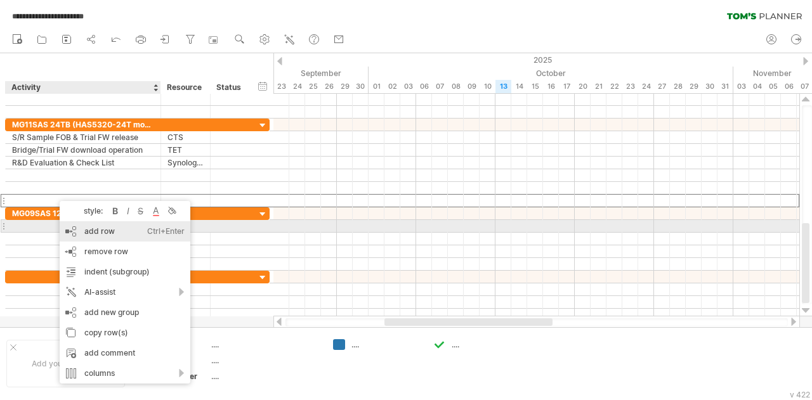
click at [102, 232] on div "add row Ctrl+Enter Cmd+Enter" at bounding box center [125, 231] width 131 height 20
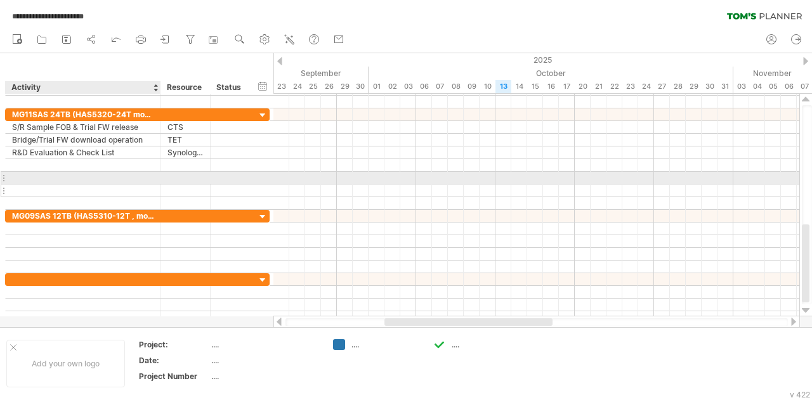
click at [47, 185] on div at bounding box center [83, 191] width 142 height 12
click at [49, 181] on div at bounding box center [83, 178] width 142 height 12
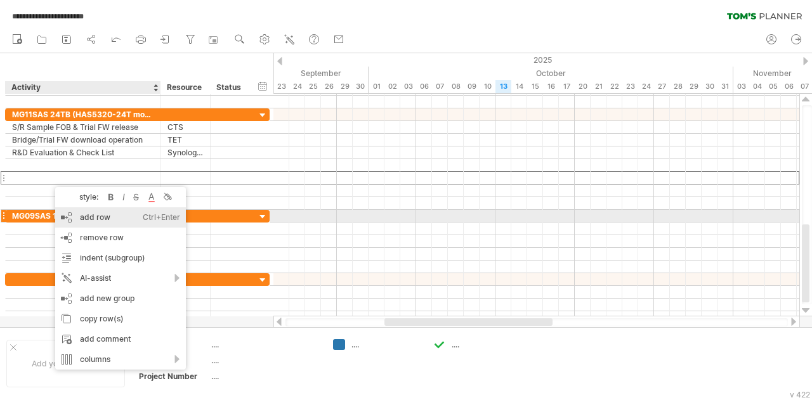
click at [98, 211] on div "add row Ctrl+Enter Cmd+Enter" at bounding box center [120, 217] width 131 height 20
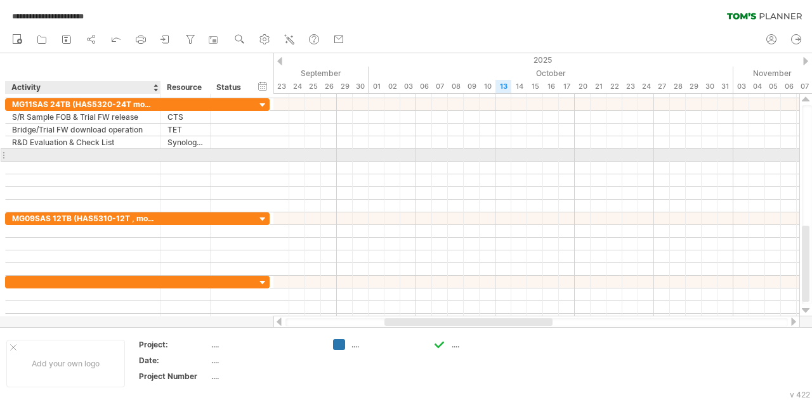
click at [64, 154] on div at bounding box center [83, 155] width 142 height 12
click at [64, 154] on input "text" at bounding box center [83, 155] width 142 height 12
type input "**********"
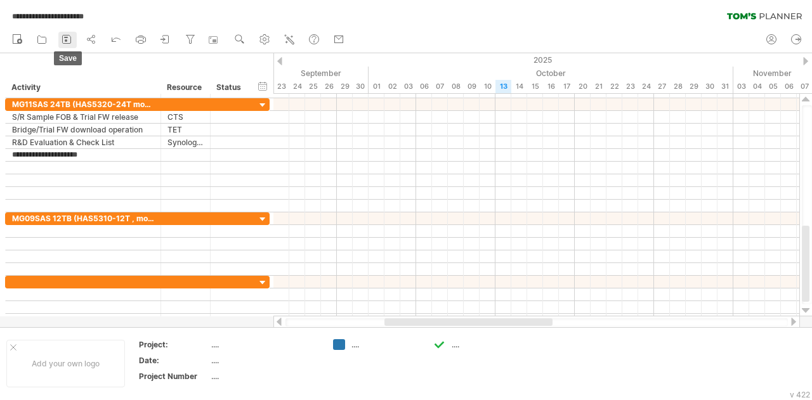
click at [69, 44] on icon at bounding box center [66, 39] width 13 height 13
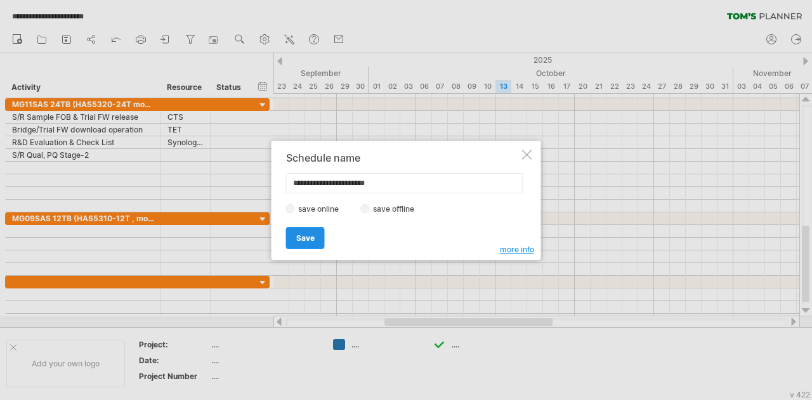
click at [298, 239] on span "Save" at bounding box center [305, 238] width 18 height 10
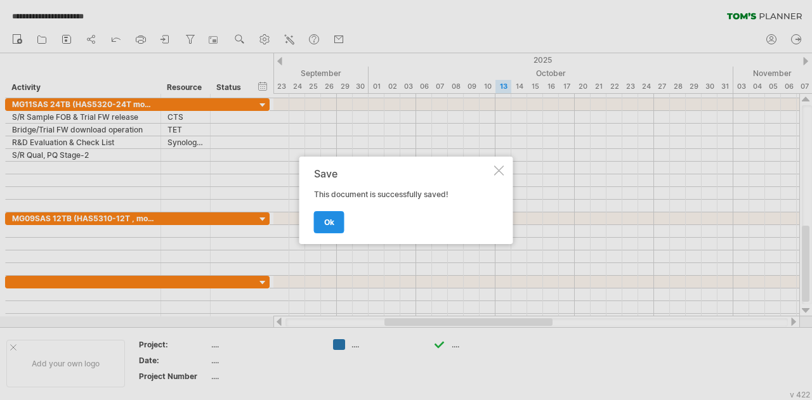
click at [334, 219] on span "ok" at bounding box center [329, 223] width 10 height 10
